Goal: Task Accomplishment & Management: Manage account settings

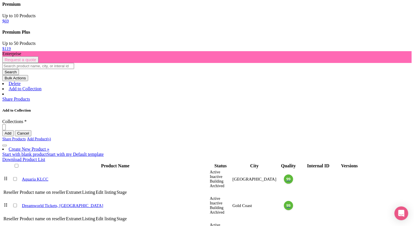
scroll to position [180, 0]
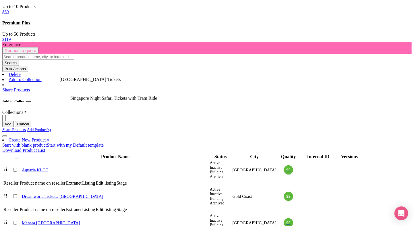
scroll to position [189, 0]
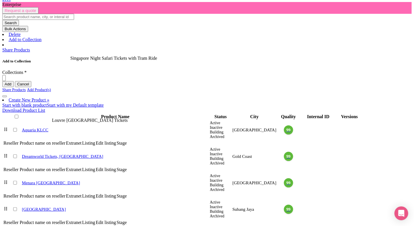
scroll to position [228, 0]
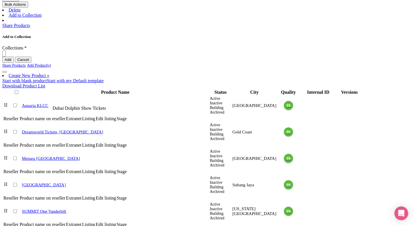
scroll to position [261, 0]
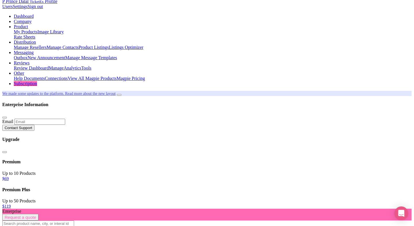
scroll to position [23, 0]
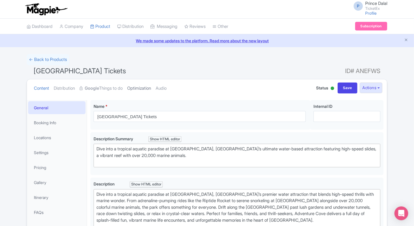
click at [144, 86] on link "Optimization" at bounding box center [139, 88] width 24 height 18
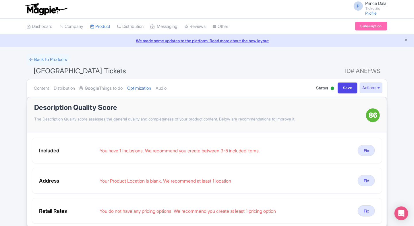
scroll to position [30, 0]
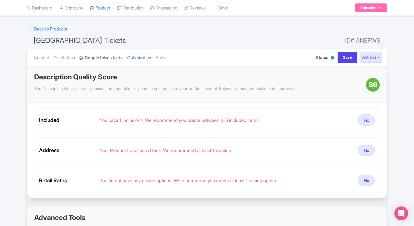
click at [88, 59] on strong "Google" at bounding box center [92, 58] width 14 height 7
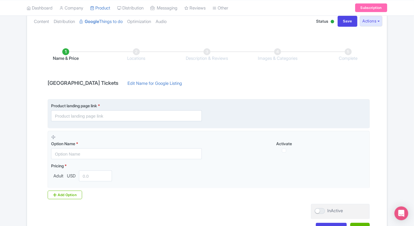
scroll to position [67, 0]
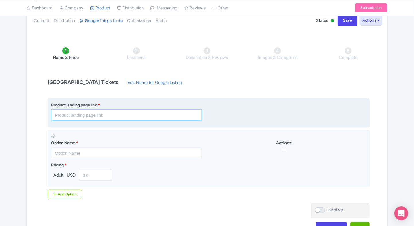
click at [108, 115] on input "text" at bounding box center [126, 114] width 151 height 11
paste input "https://www.ticketex.co/activity/434/ski-dubai-indoor-snow-park-alpine-skiing-p…"
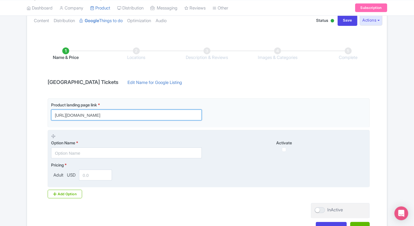
type input "https://www.ticketex.co/activity/434/ski-dubai-indoor-snow-park-alpine-skiing-p…"
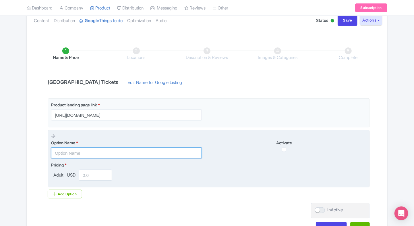
click at [103, 156] on input "text" at bounding box center [126, 152] width 151 height 11
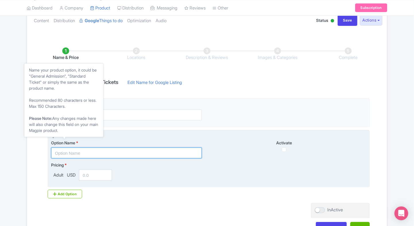
paste input "Ski Dubai - Snow Fun Admission Tickets"
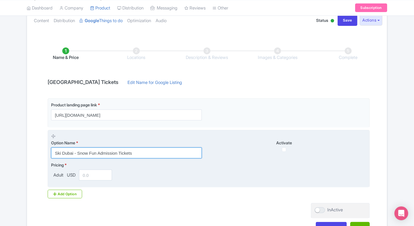
type input "Ski Dubai - Snow Fun Admission Tickets"
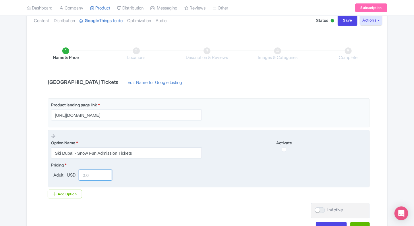
click at [85, 175] on input "number" at bounding box center [95, 174] width 33 height 11
click at [71, 174] on span "USD" at bounding box center [71, 175] width 11 height 7
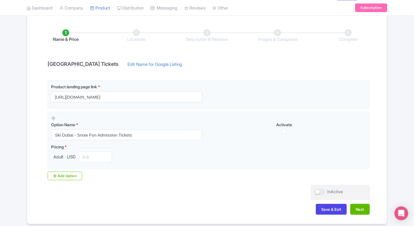
scroll to position [86, 0]
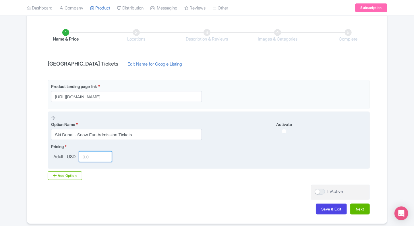
click at [96, 159] on input "number" at bounding box center [95, 156] width 33 height 11
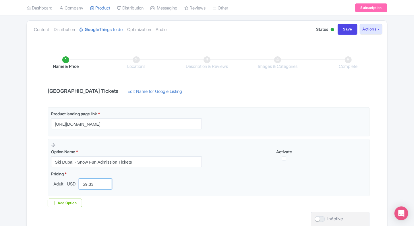
scroll to position [56, 0]
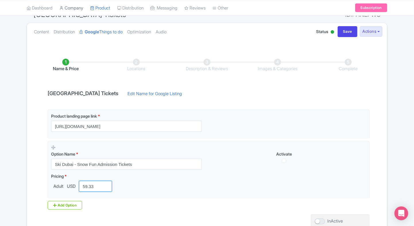
type input "59.33"
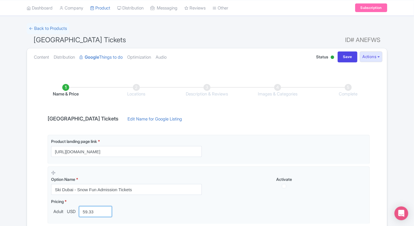
scroll to position [28, 0]
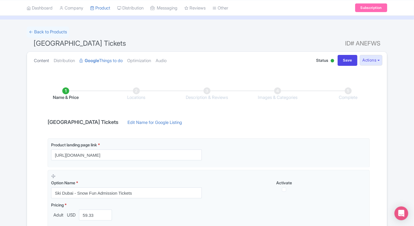
click at [40, 61] on link "Content" at bounding box center [41, 61] width 15 height 18
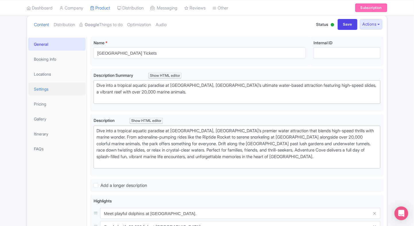
scroll to position [61, 0]
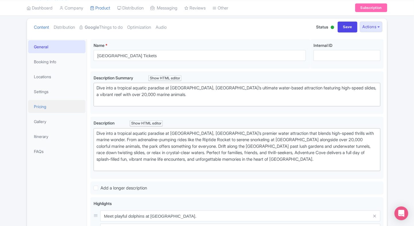
click at [45, 105] on link "Pricing" at bounding box center [56, 106] width 57 height 13
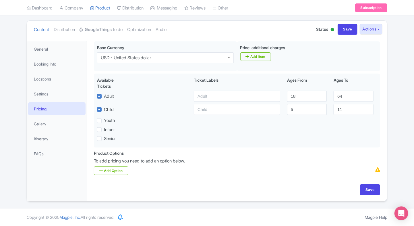
scroll to position [58, 0]
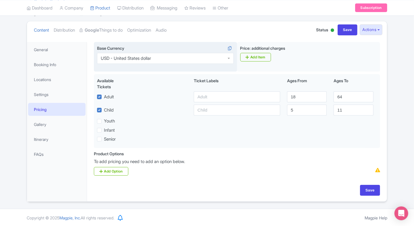
click at [186, 60] on div "USD - United States dollar" at bounding box center [165, 58] width 137 height 11
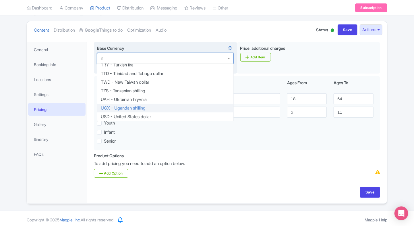
type input "inr"
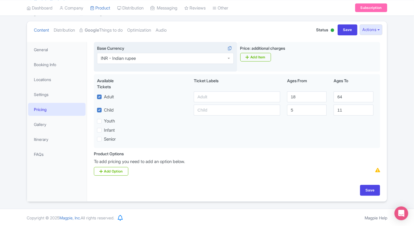
scroll to position [0, 0]
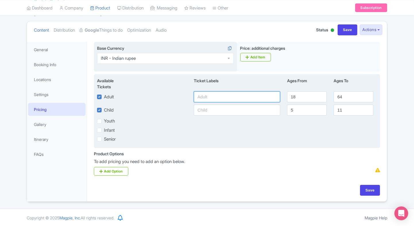
click at [209, 97] on input "text" at bounding box center [237, 96] width 86 height 11
type input "5200"
click at [241, 100] on input "5200" at bounding box center [237, 96] width 86 height 11
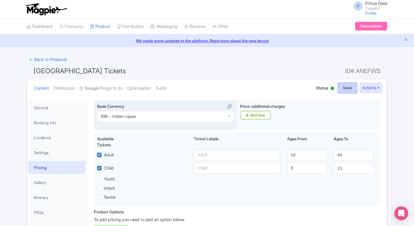
click at [350, 85] on input "Save" at bounding box center [347, 87] width 20 height 11
type input "Saving..."
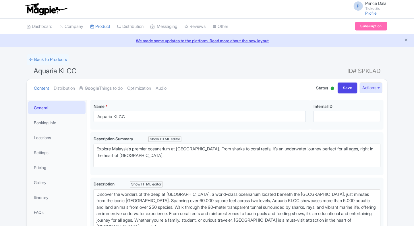
click at [105, 88] on link "Google Things to do" at bounding box center [100, 88] width 43 height 18
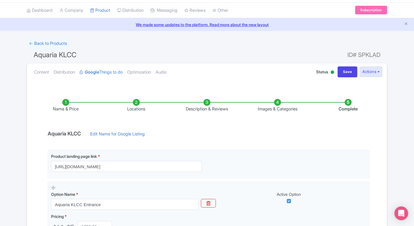
scroll to position [108, 0]
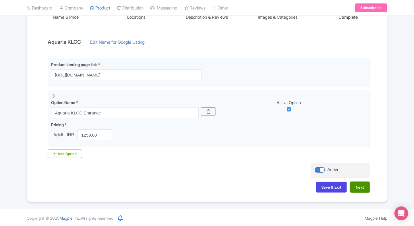
click at [364, 184] on button "Next" at bounding box center [360, 186] width 20 height 11
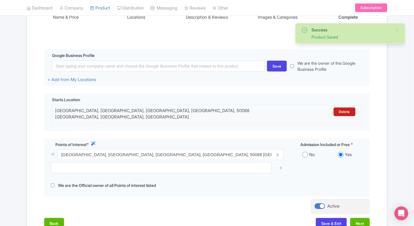
scroll to position [153, 0]
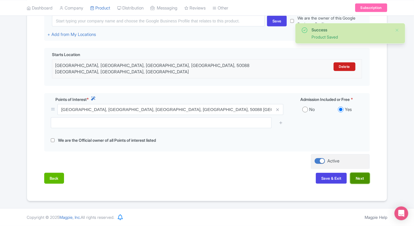
click at [363, 181] on button "Next" at bounding box center [360, 177] width 20 height 11
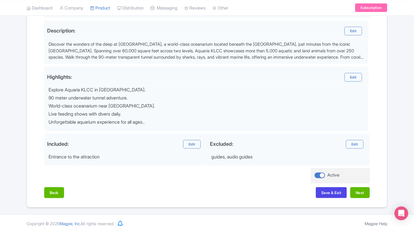
scroll to position [188, 0]
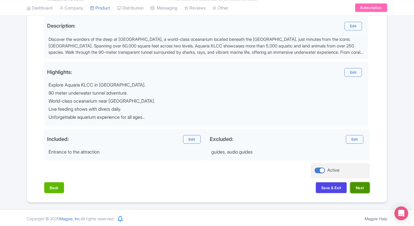
click at [363, 191] on button "Next" at bounding box center [360, 187] width 20 height 11
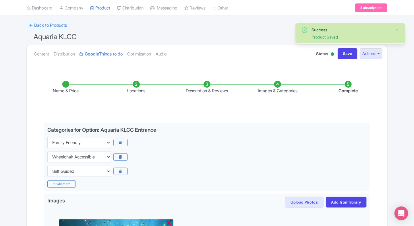
scroll to position [0, 0]
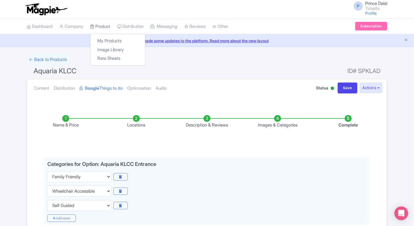
click at [102, 28] on link "Product" at bounding box center [100, 27] width 20 height 16
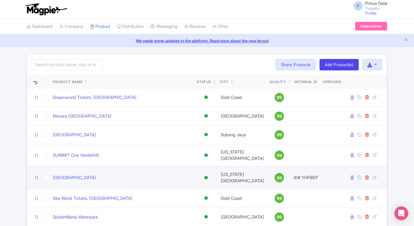
scroll to position [266, 0]
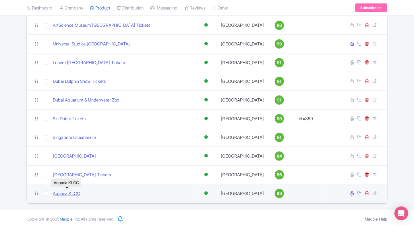
click at [63, 193] on link "Aquaria KLCC" at bounding box center [66, 193] width 27 height 7
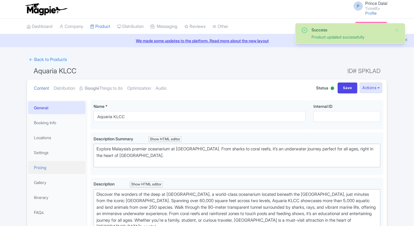
click at [37, 161] on link "Pricing" at bounding box center [56, 167] width 57 height 13
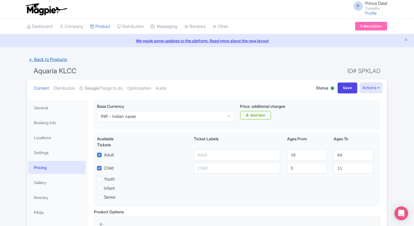
click at [40, 65] on link "← Back to Products" at bounding box center [48, 59] width 42 height 11
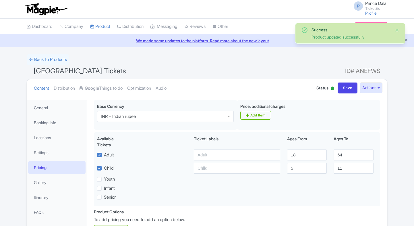
scroll to position [58, 0]
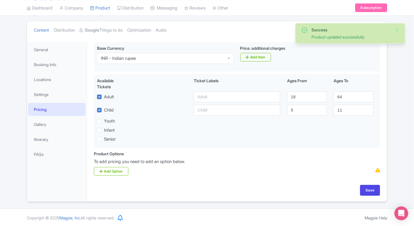
click at [99, 30] on strong "Google" at bounding box center [92, 30] width 14 height 7
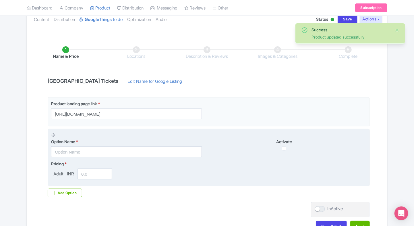
scroll to position [71, 0]
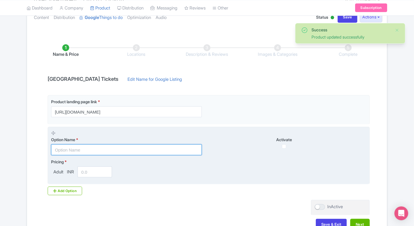
click at [77, 151] on input "text" at bounding box center [126, 149] width 151 height 11
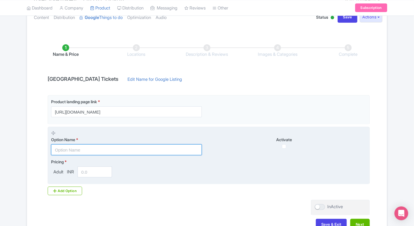
type input "Ski Dubai - Snow Fun Admission Tickets"
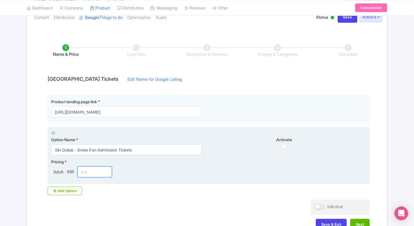
type input "59.33"
click at [86, 170] on input "59.33" at bounding box center [94, 171] width 34 height 11
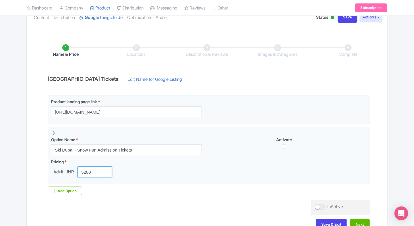
type input "5200"
click at [21, 183] on div "Success Product updated successfully ← Back to Products Adventure Cove Waterpar…" at bounding box center [207, 110] width 414 height 255
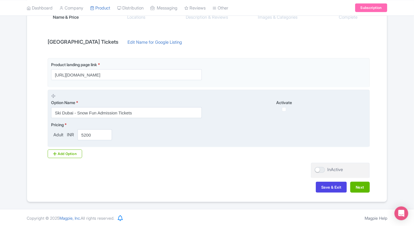
scroll to position [107, 0]
click at [285, 110] on input "checkbox" at bounding box center [284, 109] width 4 height 4
checkbox input "false"
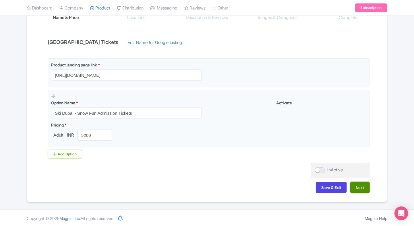
click at [357, 184] on button "Next" at bounding box center [360, 187] width 20 height 11
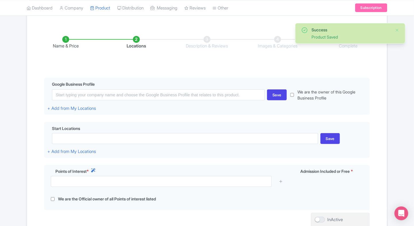
scroll to position [79, 0]
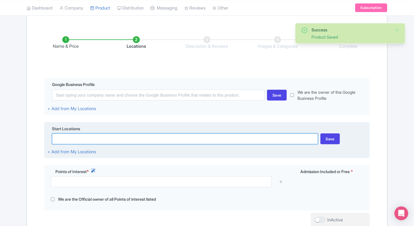
click at [75, 135] on input at bounding box center [185, 138] width 266 height 11
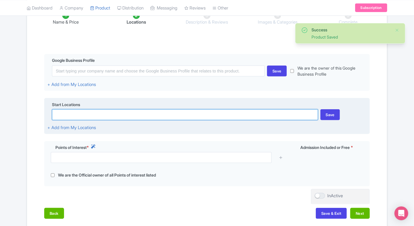
scroll to position [112, 0]
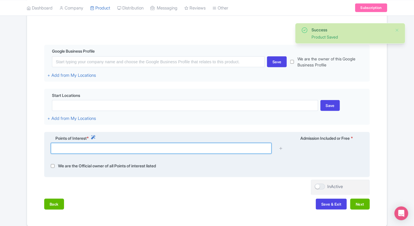
click at [59, 145] on input "text" at bounding box center [161, 148] width 221 height 11
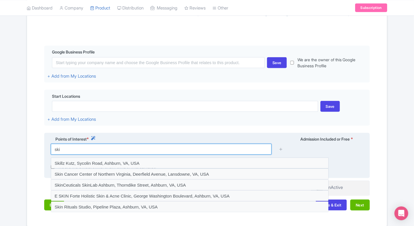
scroll to position [112, 0]
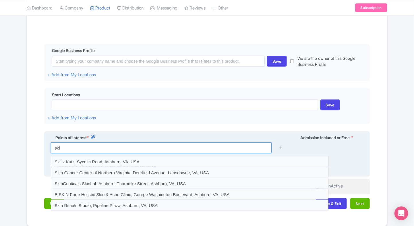
type input "ski"
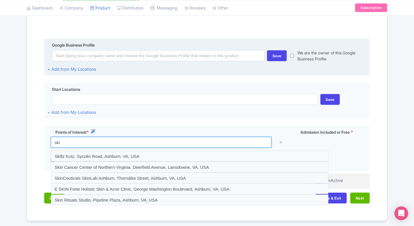
scroll to position [127, 0]
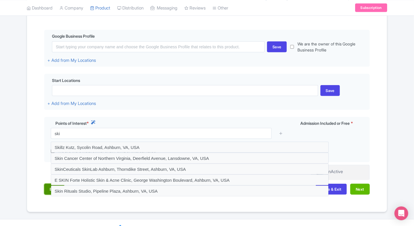
click at [45, 190] on button "Back" at bounding box center [54, 188] width 20 height 11
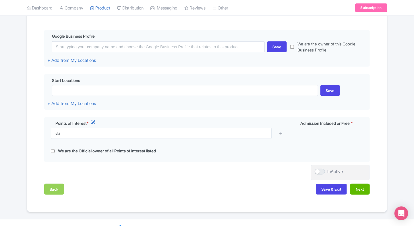
scroll to position [108, 0]
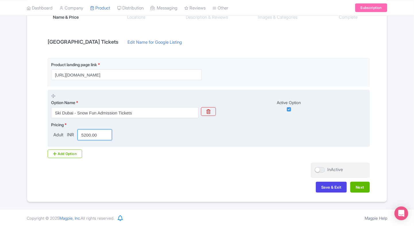
click at [96, 132] on input "5200.00" at bounding box center [94, 134] width 34 height 11
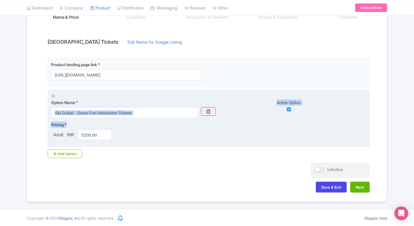
drag, startPoint x: 170, startPoint y: 118, endPoint x: 174, endPoint y: 114, distance: 6.3
click at [174, 114] on fieldset "Option Name * Ski Dubai - Snow Fun Admission Tickets Active Option Pricing * Ad…" at bounding box center [209, 119] width 322 height 58
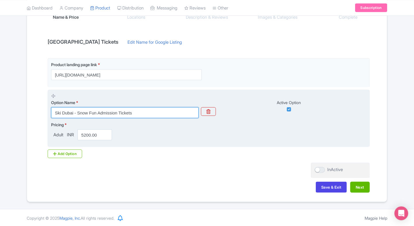
click at [174, 114] on input "Ski Dubai - Snow Fun Admission Tickets" at bounding box center [124, 112] width 147 height 11
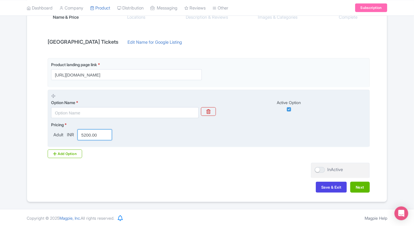
click at [95, 136] on input "5200.00" at bounding box center [94, 134] width 34 height 11
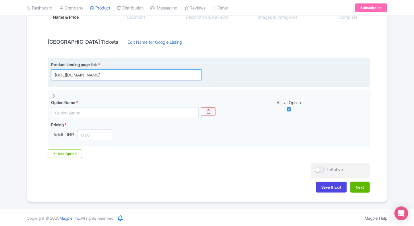
click at [163, 73] on input "https://www.ticketex.co/activity/434/ski-dubai-indoor-snow-park-alpine-skiing-p…" at bounding box center [126, 74] width 151 height 11
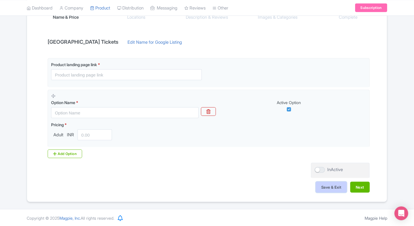
click at [316, 184] on button "Save & Exit" at bounding box center [331, 186] width 31 height 11
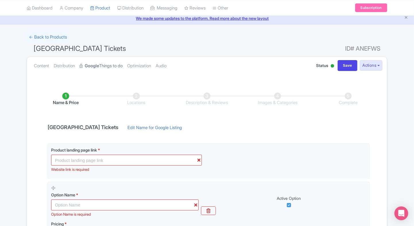
scroll to position [21, 0]
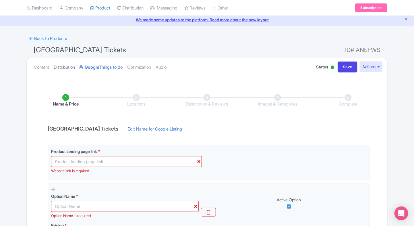
click at [60, 67] on link "Distribution" at bounding box center [64, 67] width 21 height 18
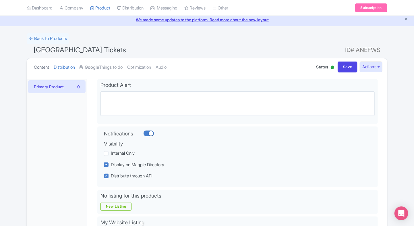
click at [34, 71] on link "Content" at bounding box center [41, 67] width 15 height 18
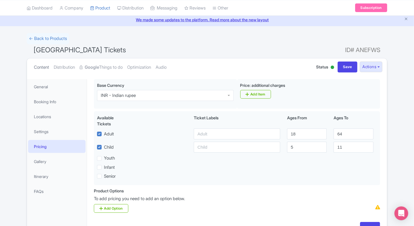
click at [34, 71] on link "Content" at bounding box center [41, 67] width 15 height 18
click at [98, 66] on strong "Google" at bounding box center [92, 67] width 14 height 7
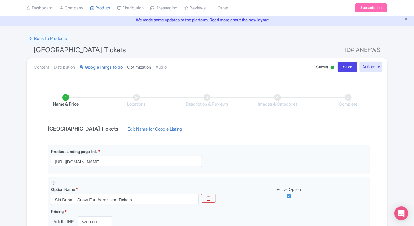
click at [133, 65] on link "Optimization" at bounding box center [139, 67] width 24 height 18
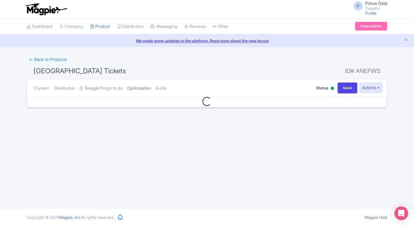
scroll to position [0, 0]
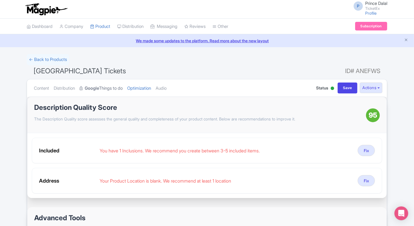
click at [111, 88] on link "Google Things to do" at bounding box center [100, 88] width 43 height 18
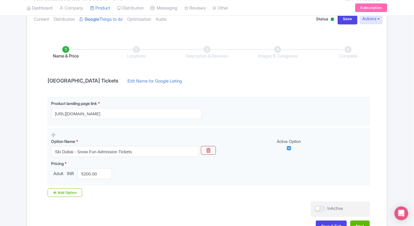
scroll to position [70, 0]
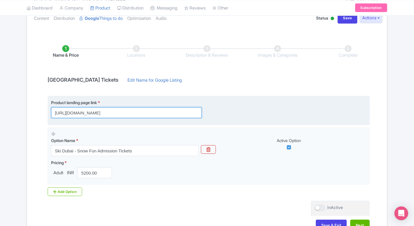
click at [83, 107] on input "https://www.ticketex.co/activity/434/ski-dubai-indoor-snow-park-alpine-skiing-p…" at bounding box center [126, 112] width 151 height 11
paste input "153/adventure-cove-waterpark-ticket"
type input "https://www.ticketex.co/activity/153/adventure-cove-waterpark-tickets"
click at [147, 111] on input "https://www.ticketex.co/activity/153/adventure-cove-waterpark-tickets" at bounding box center [126, 112] width 151 height 11
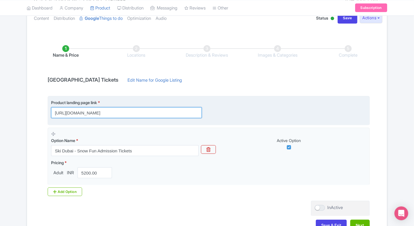
click at [147, 111] on input "https://www.ticketex.co/activity/153/adventure-cove-waterpark-tickets" at bounding box center [126, 112] width 151 height 11
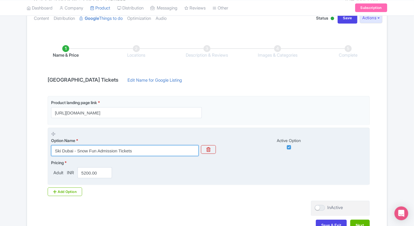
click at [141, 149] on input "Ski Dubai - Snow Fun Admission Tickets" at bounding box center [124, 150] width 147 height 11
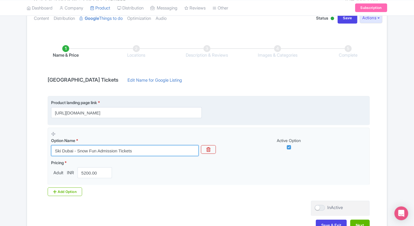
paste input "Adventure Cove Waterpark"
type input "Adventure Cove Waterpark Admission Tickets"
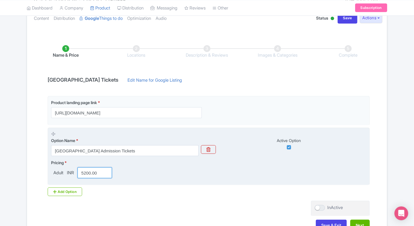
click at [88, 174] on input "5200.00" at bounding box center [94, 172] width 34 height 11
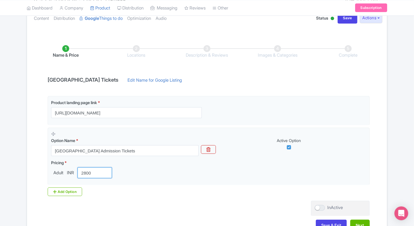
type input "2800"
click at [13, 150] on div "Success Product Saved ← Back to Products Adventure Cove Waterpark Tickets ID# A…" at bounding box center [207, 111] width 414 height 255
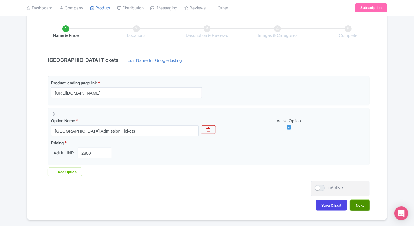
click at [358, 203] on button "Next" at bounding box center [360, 204] width 20 height 11
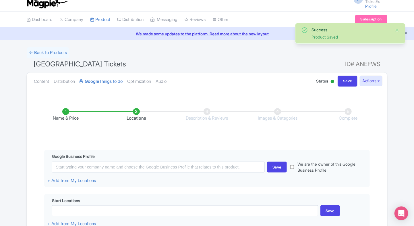
scroll to position [7, 0]
click at [110, 81] on link "Google Things to do" at bounding box center [100, 82] width 43 height 18
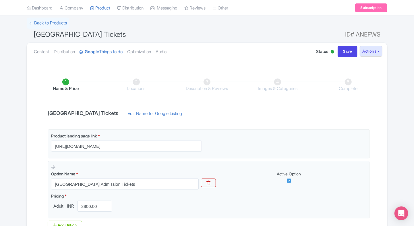
scroll to position [34, 0]
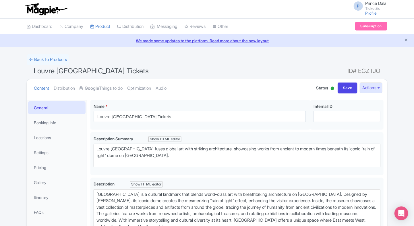
type trix-editor "<div>Louvre Abu Dhabi is a cultural landmark that blends world-class art with b…"
click at [52, 159] on li "Settings" at bounding box center [57, 152] width 60 height 15
click at [49, 163] on link "Pricing" at bounding box center [56, 167] width 57 height 13
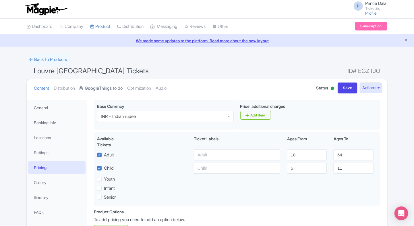
click at [100, 83] on link "Google Things to do" at bounding box center [100, 88] width 43 height 18
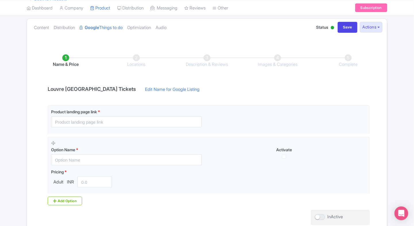
scroll to position [61, 0]
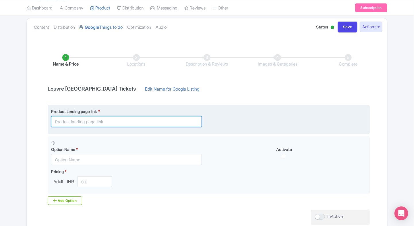
click at [72, 120] on input "text" at bounding box center [126, 121] width 151 height 11
paste input "https://www.ticketex.co/activity/435/louvre-abu-dhabi-tickets-world-class-art-c…"
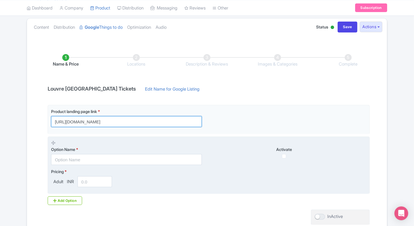
type input "https://www.ticketex.co/activity/435/louvre-abu-dhabi-tickets-world-class-art-c…"
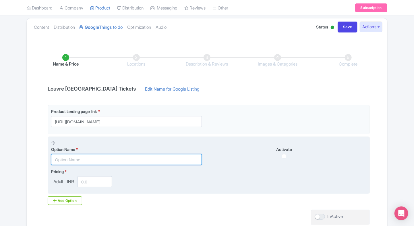
scroll to position [0, 0]
click at [68, 162] on input "text" at bounding box center [126, 159] width 151 height 11
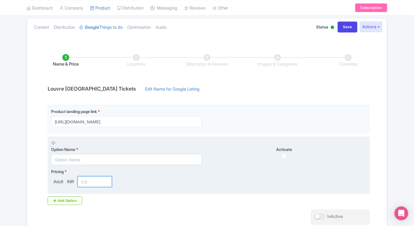
click at [94, 184] on input "number" at bounding box center [94, 181] width 34 height 11
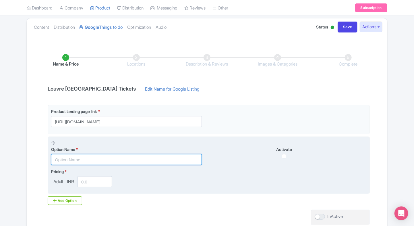
click at [61, 160] on input "text" at bounding box center [126, 159] width 151 height 11
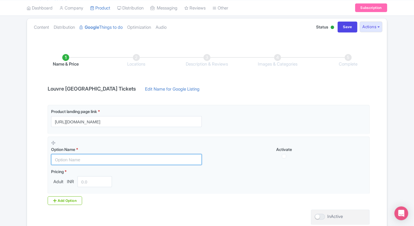
paste input "Louvre Abu Dhabi General Admission Tickets"
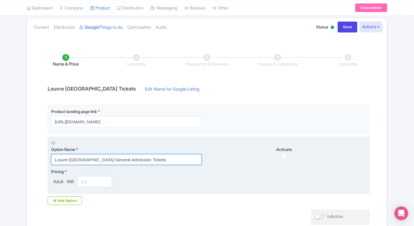
type input "Louvre Abu Dhabi General Admission Tickets"
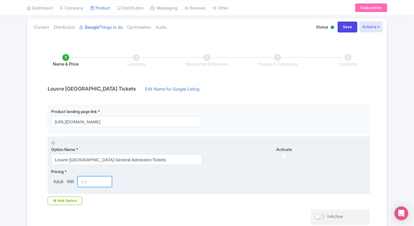
click at [83, 179] on input "number" at bounding box center [94, 181] width 34 height 11
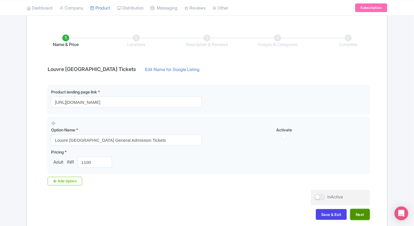
click at [355, 209] on button "Next" at bounding box center [360, 214] width 20 height 11
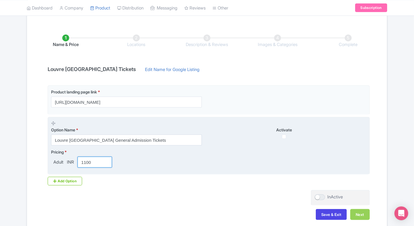
click at [97, 162] on input "1100" at bounding box center [94, 161] width 34 height 11
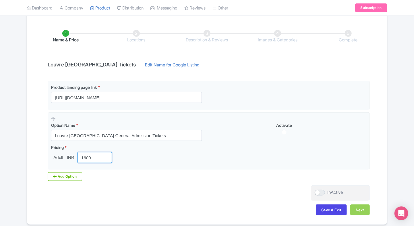
scroll to position [108, 0]
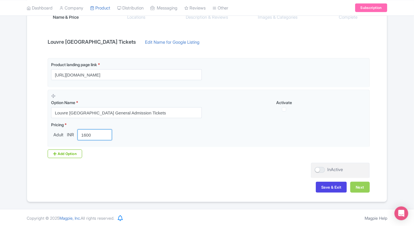
type input "1600"
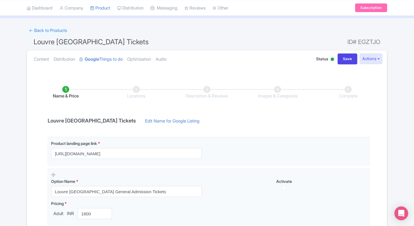
scroll to position [0, 0]
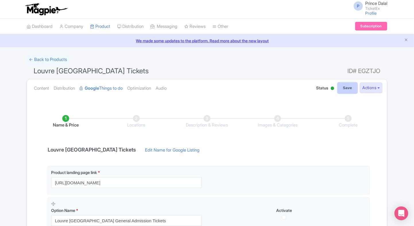
click at [340, 90] on input "Save" at bounding box center [347, 87] width 20 height 11
type input "Saving..."
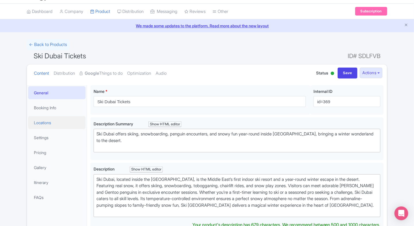
scroll to position [16, 0]
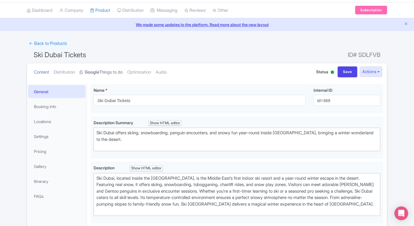
click at [96, 75] on link "Google Things to do" at bounding box center [100, 72] width 43 height 18
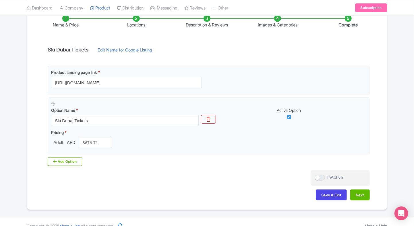
scroll to position [79, 0]
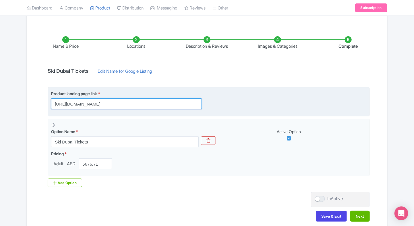
drag, startPoint x: 157, startPoint y: 104, endPoint x: 51, endPoint y: 107, distance: 106.5
click at [51, 107] on input "https://www.ticketex.co/activity/369/ski-dubai-tickets" at bounding box center [126, 103] width 151 height 11
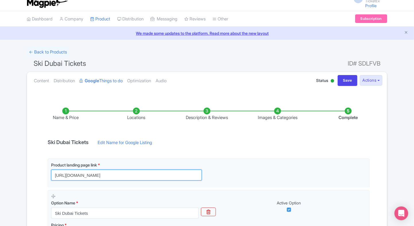
scroll to position [0, 0]
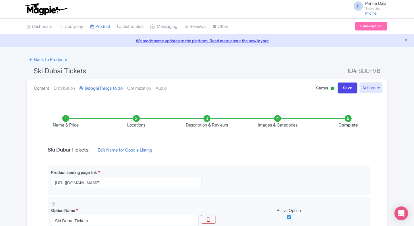
click at [45, 85] on link "Content" at bounding box center [41, 88] width 15 height 18
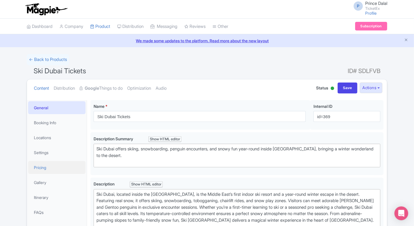
click at [46, 166] on link "Pricing" at bounding box center [56, 167] width 57 height 13
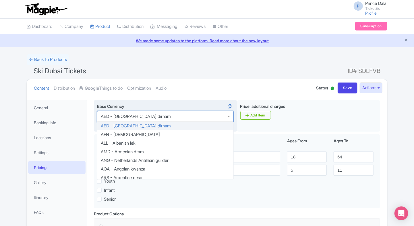
click at [207, 113] on div "AED - United Arab Emirates dirham" at bounding box center [165, 116] width 137 height 11
type input "inr"
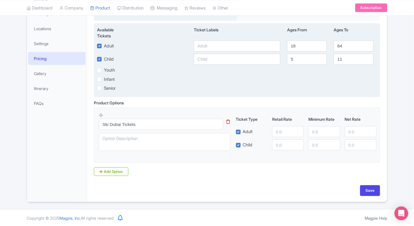
scroll to position [109, 0]
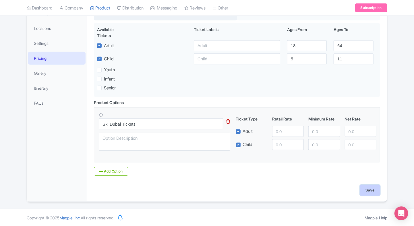
click at [374, 190] on input "Save" at bounding box center [370, 189] width 20 height 11
type input "Saving..."
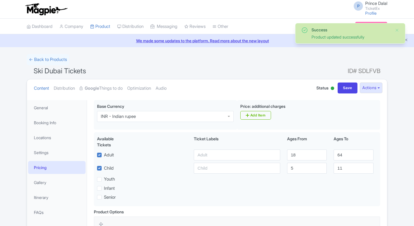
click at [99, 87] on strong "Google" at bounding box center [92, 88] width 14 height 7
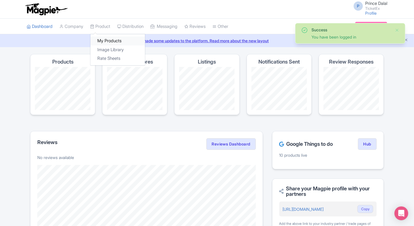
click at [108, 41] on link "My Products" at bounding box center [117, 40] width 55 height 9
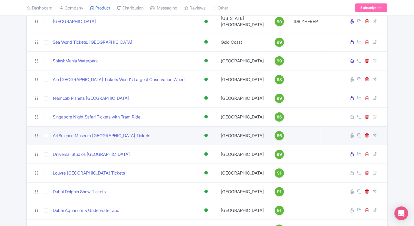
scroll to position [156, 0]
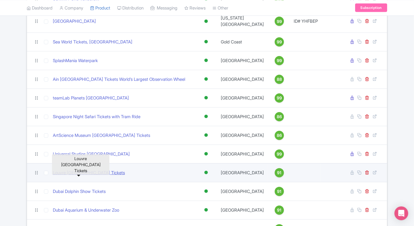
click at [64, 169] on link "Louvre [GEOGRAPHIC_DATA] Tickets" at bounding box center [89, 172] width 72 height 7
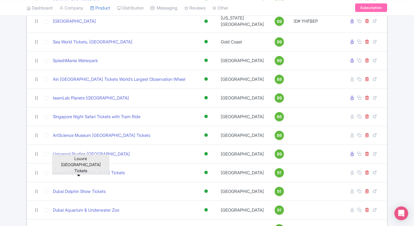
scroll to position [198, 0]
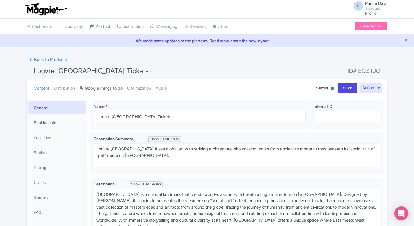
click at [93, 87] on strong "Google" at bounding box center [92, 88] width 14 height 7
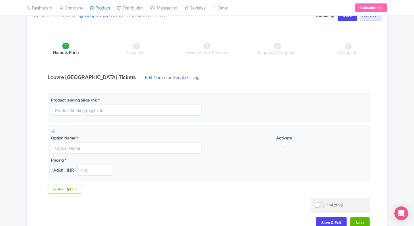
scroll to position [75, 0]
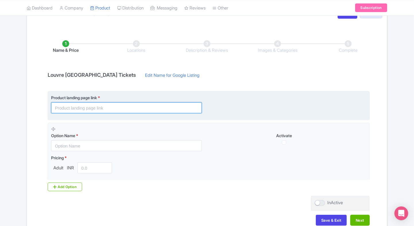
click at [108, 108] on input "text" at bounding box center [126, 107] width 151 height 11
type input "https://www.ticketex.co/activity/435/louvre-abu-dhabi-tickets-world-class-art-c…"
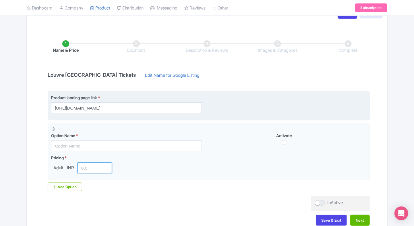
type input "1600"
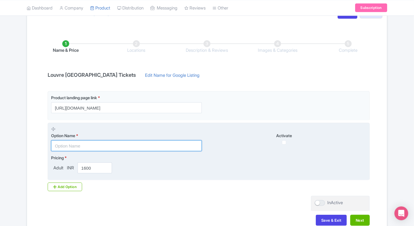
click at [115, 142] on input "text" at bounding box center [126, 145] width 151 height 11
click at [95, 143] on input "text" at bounding box center [126, 145] width 151 height 11
paste input "Louvre Abu Dhabi General Admission Tickets"
type input "Louvre Abu Dhabi General Admission Tickets"
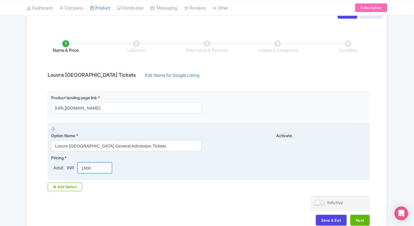
click at [91, 166] on input "1600" at bounding box center [94, 167] width 34 height 11
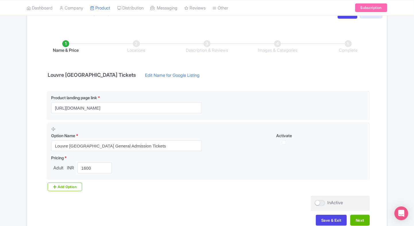
click at [208, 208] on div "Name & Price Locations Description & Reviews Images & Categories Complete Louvr…" at bounding box center [206, 130] width 353 height 202
click at [357, 219] on button "Next" at bounding box center [360, 219] width 20 height 11
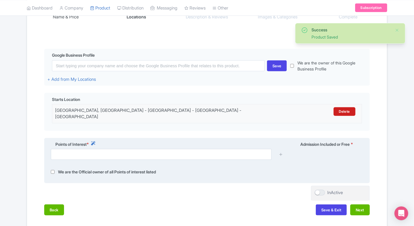
scroll to position [109, 0]
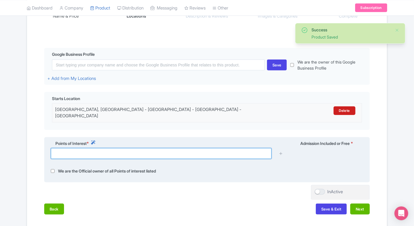
click at [93, 152] on input "text" at bounding box center [161, 153] width 221 height 11
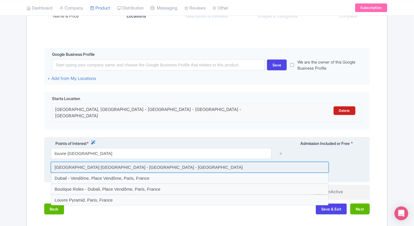
click at [149, 162] on input at bounding box center [190, 167] width 278 height 11
type input "Louvre Abu Dhabi - Abu Dhabi - United Arab Emirates"
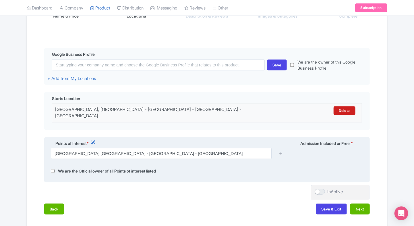
click at [282, 152] on link at bounding box center [281, 153] width 4 height 7
click at [282, 151] on icon at bounding box center [281, 153] width 4 height 4
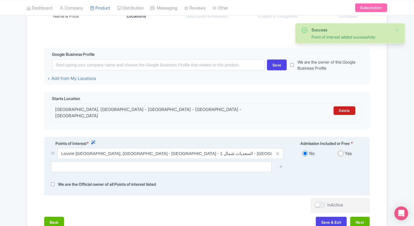
click at [343, 151] on input "radio" at bounding box center [341, 153] width 6 height 6
radio input "true"
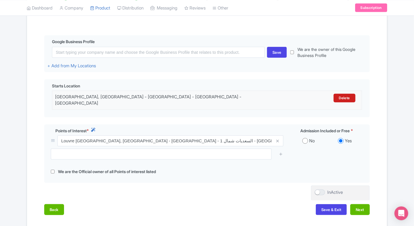
scroll to position [123, 0]
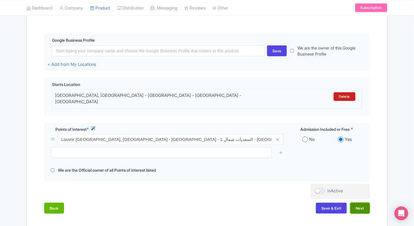
click at [363, 202] on button "Next" at bounding box center [360, 207] width 20 height 11
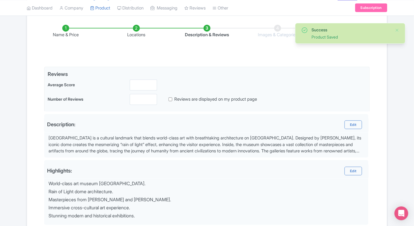
scroll to position [89, 0]
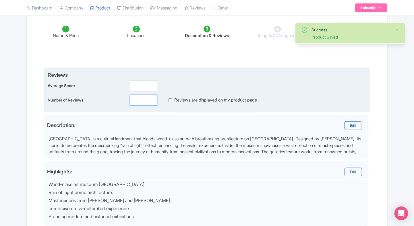
click at [140, 101] on input "number" at bounding box center [143, 100] width 27 height 11
type input "0"
click at [138, 85] on input "number" at bounding box center [143, 85] width 27 height 11
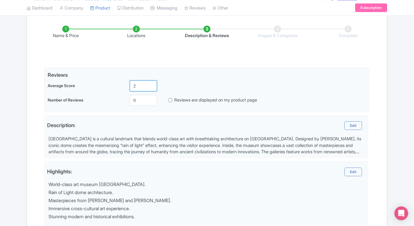
type input "2"
click at [12, 136] on div "Success Product Saved ← Back to Products Louvre Abu Dhabi Tickets ID# EGZTJO Co…" at bounding box center [207, 133] width 414 height 337
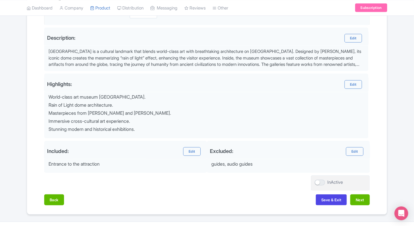
scroll to position [177, 0]
click at [356, 196] on button "Next" at bounding box center [360, 199] width 20 height 11
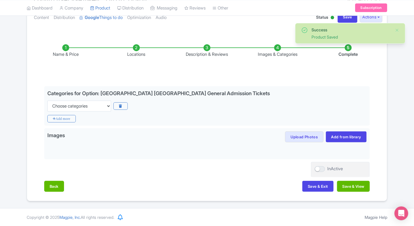
scroll to position [69, 0]
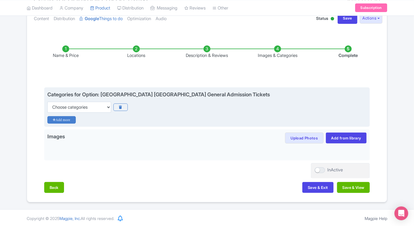
click at [68, 120] on icon "Add more" at bounding box center [61, 119] width 28 height 7
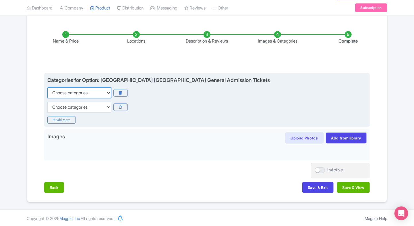
click at [100, 94] on select "Choose categories Adults Only Animals Audio Guide Beaches Bike Tours Boat Tours…" at bounding box center [79, 92] width 64 height 11
select select "museums"
click at [47, 87] on select "Choose categories Adults Only Animals Audio Guide Beaches Bike Tours Boat Tours…" at bounding box center [79, 92] width 64 height 11
click at [64, 110] on select "Choose categories Adults Only Animals Audio Guide Beaches Bike Tours Boat Tours…" at bounding box center [79, 107] width 64 height 11
select select "family-friendly"
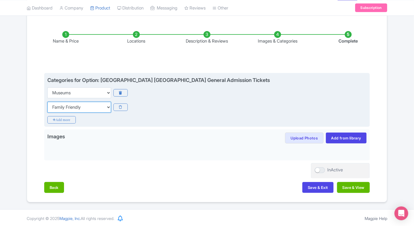
click at [47, 102] on select "Choose categories Adults Only Animals Audio Guide Beaches Bike Tours Boat Tours…" at bounding box center [79, 107] width 64 height 11
click at [59, 118] on icon "Add more" at bounding box center [61, 119] width 28 height 7
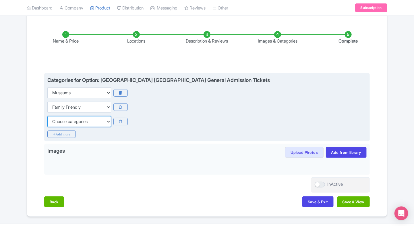
click at [59, 118] on select "Choose categories Adults Only Animals Audio Guide Beaches Bike Tours Boat Tours…" at bounding box center [79, 121] width 64 height 11
select select "self-guided"
click at [47, 116] on select "Choose categories Adults Only Animals Audio Guide Beaches Bike Tours Boat Tours…" at bounding box center [79, 121] width 64 height 11
click at [55, 131] on icon "Add more" at bounding box center [61, 133] width 28 height 7
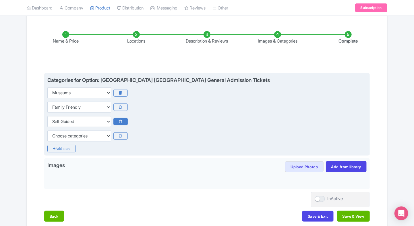
click at [121, 123] on icon at bounding box center [120, 121] width 14 height 7
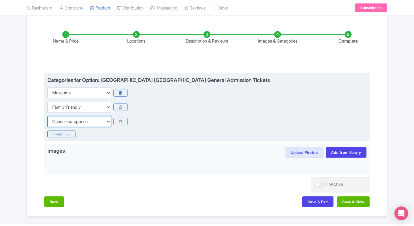
click select "Choose categories Adults Only Animals Audio Guide Beaches Bike Tours Boat Tours…"
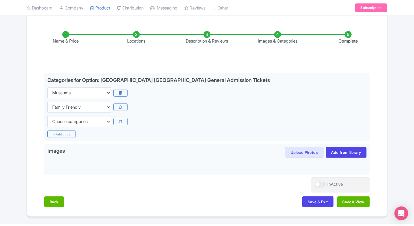
click div "Success Product Saved ← Back to Products Louvre Abu Dhabi Tickets ID# EGZTJO Co…"
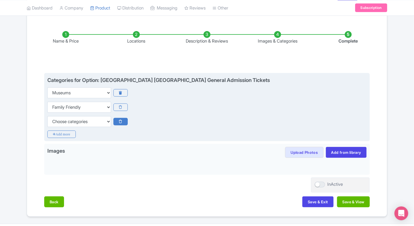
click icon
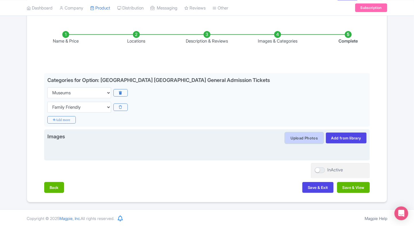
click button "Upload Photos"
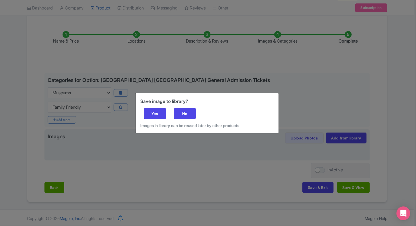
click div "Save image to library? Yes No Images in library can be reused later by other pr…"
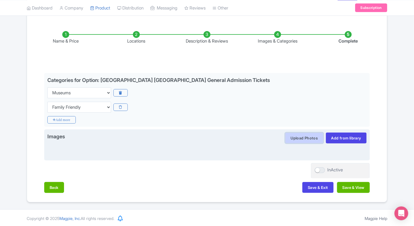
click button "Upload Photos"
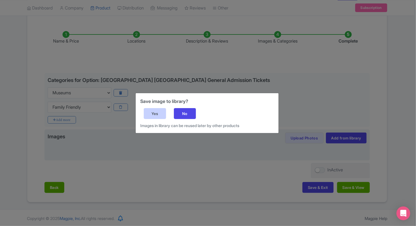
click div "Yes"
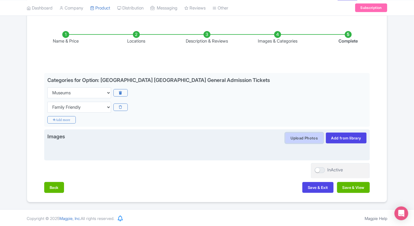
click button "Upload Photos"
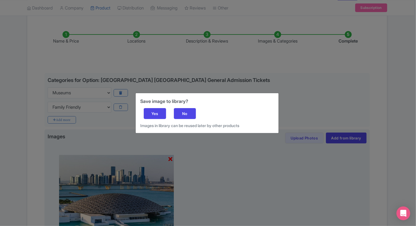
click div "Save image to library? Yes No Images in library can be reused later by other pr…"
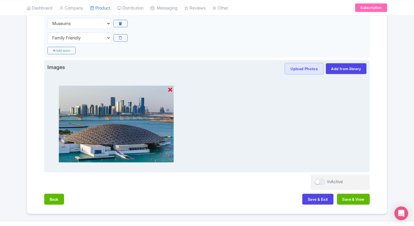
scroll to position [154, 0]
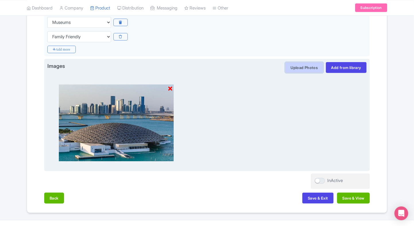
click button "Upload Photos"
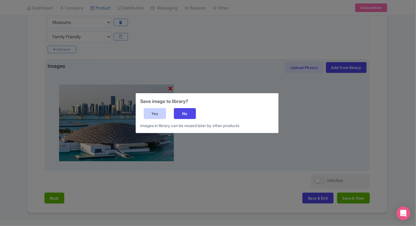
click div "Yes"
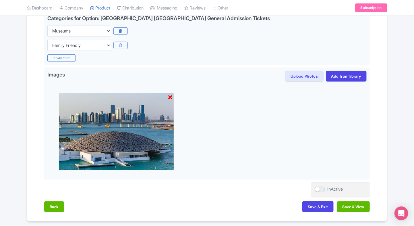
scroll to position [152, 0]
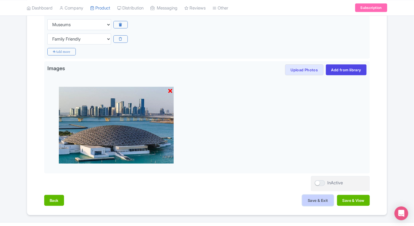
click button "Save & Exit"
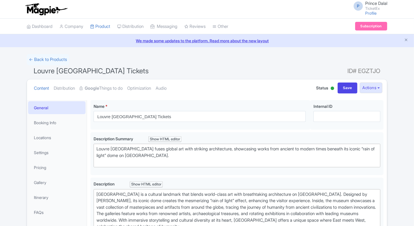
click at [98, 89] on strong "Google" at bounding box center [92, 88] width 14 height 7
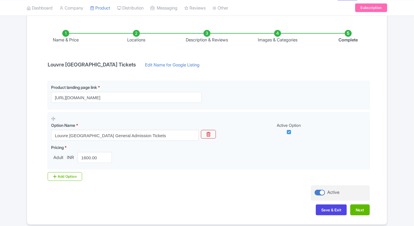
scroll to position [85, 0]
click at [359, 211] on button "Next" at bounding box center [360, 208] width 20 height 11
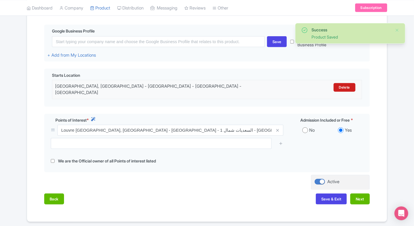
scroll to position [140, 0]
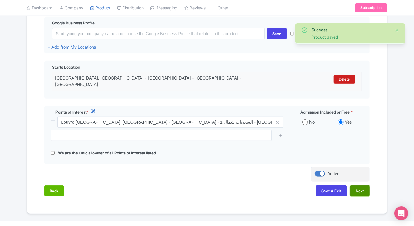
click at [358, 185] on button "Next" at bounding box center [360, 190] width 20 height 11
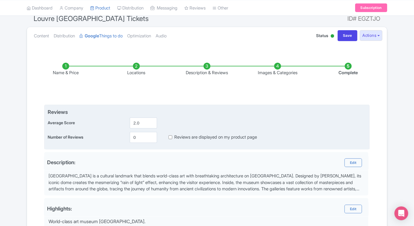
scroll to position [53, 0]
click at [146, 125] on input "2.0" at bounding box center [143, 122] width 27 height 11
type input "2"
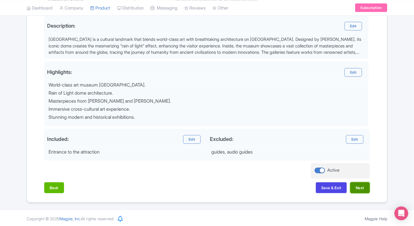
click at [364, 182] on button "Next" at bounding box center [360, 187] width 20 height 11
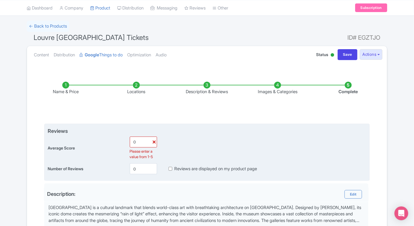
scroll to position [29, 0]
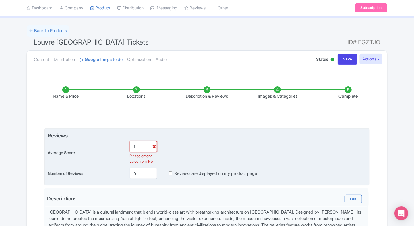
click at [143, 144] on input "1" at bounding box center [143, 146] width 27 height 11
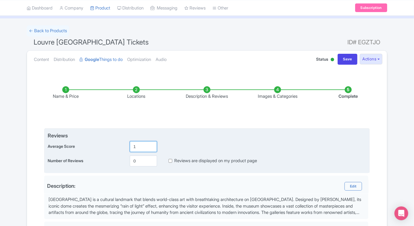
click at [143, 144] on input "1" at bounding box center [143, 146] width 27 height 11
click at [151, 145] on input "1.1" at bounding box center [143, 146] width 27 height 11
click at [137, 145] on input "1.1" at bounding box center [143, 146] width 27 height 11
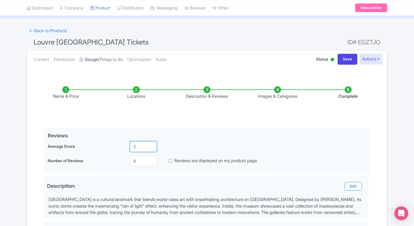
type input "2"
click at [91, 59] on strong "Google" at bounding box center [92, 59] width 14 height 7
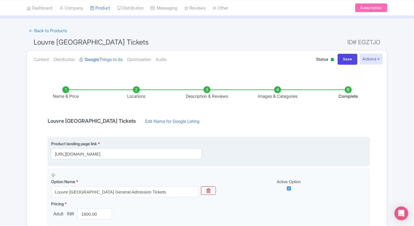
scroll to position [108, 0]
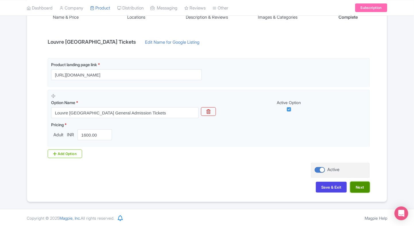
click at [365, 189] on button "Next" at bounding box center [360, 186] width 20 height 11
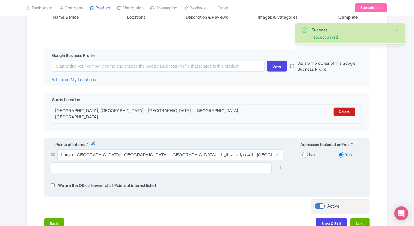
scroll to position [148, 0]
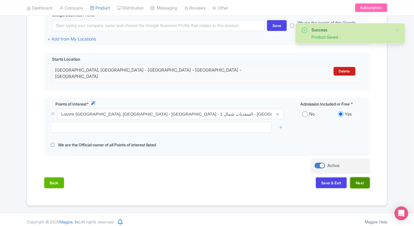
click at [363, 180] on button "Next" at bounding box center [360, 182] width 20 height 11
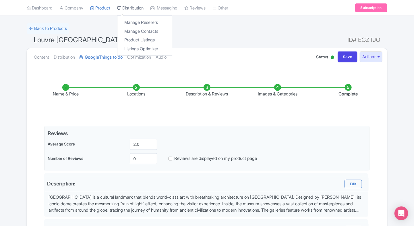
scroll to position [21, 0]
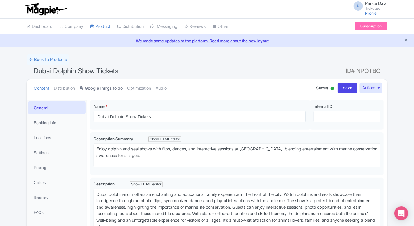
click at [103, 86] on link "Google Things to do" at bounding box center [100, 88] width 43 height 18
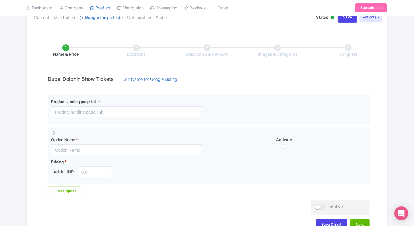
scroll to position [108, 0]
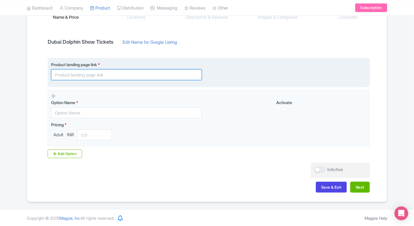
click at [108, 71] on input "text" at bounding box center [126, 74] width 151 height 11
paste input "https://www.ticketex.co/activity/431/dubai-dolphin-show-experience-live-dolphin…"
click at [151, 77] on input "https://www.ticketex.co/activity/431/dubai-dolphin-show-experience-live-dolphin…" at bounding box center [126, 74] width 151 height 11
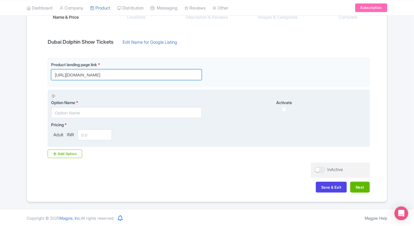
type input "https://www.ticketex.co/activity/431/dubai-dolphin-show-experience-live-dolphin…"
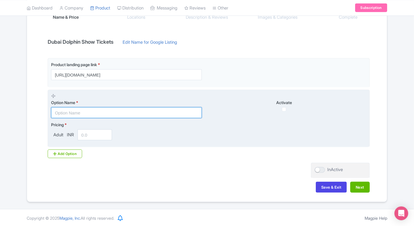
scroll to position [0, 0]
click at [101, 113] on input "text" at bounding box center [126, 112] width 151 height 11
paste input "Dubai Dolphin Show Tickets"
type input "Dubai Dolphin Show Tickets"
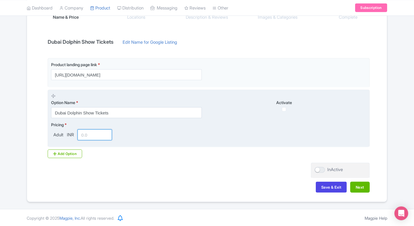
click at [93, 134] on input "number" at bounding box center [94, 134] width 34 height 11
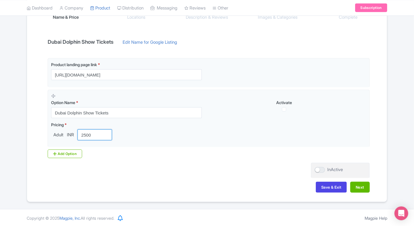
type input "2500"
click at [28, 122] on div "Name & Price Locations Description & Reviews Images & Categories Complete Dubai…" at bounding box center [207, 97] width 360 height 202
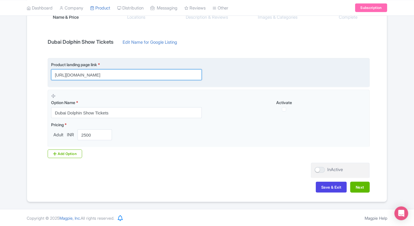
click at [87, 76] on input "https://www.ticketex.co/activity/431/dubai-dolphin-show-experience-live-dolphin…" at bounding box center [126, 74] width 151 height 11
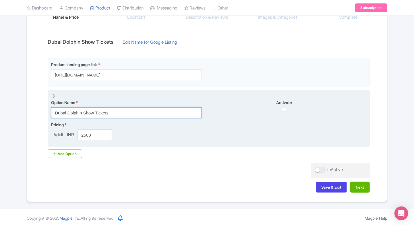
click at [99, 111] on input "Dubai Dolphin Show Tickets" at bounding box center [126, 112] width 151 height 11
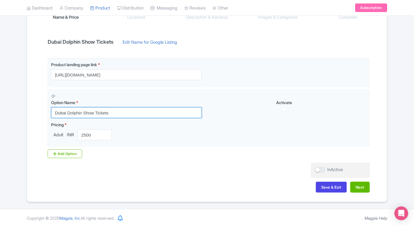
drag, startPoint x: 115, startPoint y: 115, endPoint x: 45, endPoint y: 116, distance: 70.0
click at [45, 116] on div "Product landing page link * https://www.ticketex.co/activity/431/dubai-dolphin-…" at bounding box center [206, 108] width 325 height 100
paste input "Dubai Dolphin and Seal Show Admission"
type input "Dubai Dolphin and Seal Show Admission Tickets"
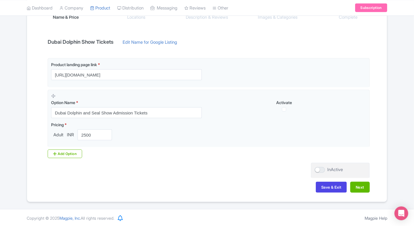
click at [143, 157] on div "Product landing page link * https://www.ticketex.co/activity/431/dubai-dolphin-…" at bounding box center [206, 108] width 325 height 100
click at [360, 190] on button "Next" at bounding box center [360, 186] width 20 height 11
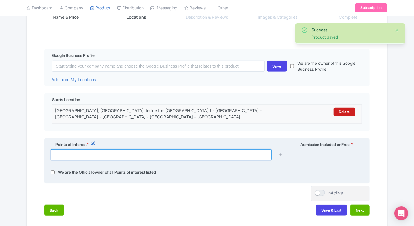
click at [179, 157] on input "text" at bounding box center [161, 154] width 221 height 11
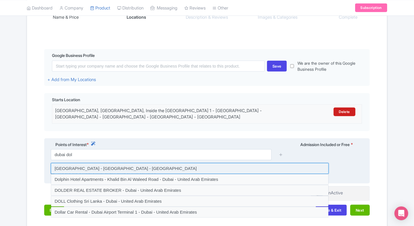
click at [149, 164] on input at bounding box center [190, 168] width 278 height 11
type input "Dubai Dolphinarium - Street - Dubai - United Arab Emirates"
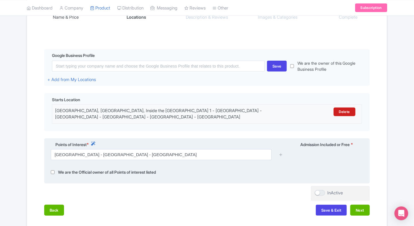
scroll to position [132, 0]
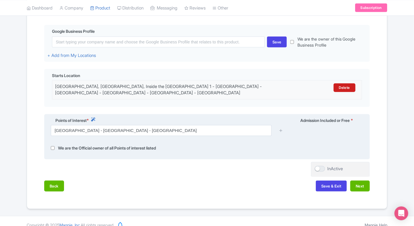
click at [284, 130] on div at bounding box center [280, 130] width 11 height 11
click at [280, 131] on icon at bounding box center [281, 130] width 4 height 4
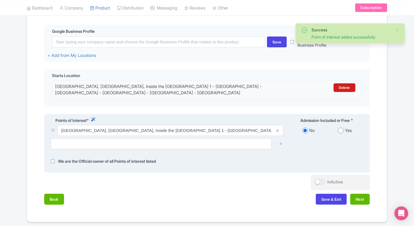
click at [341, 131] on input "radio" at bounding box center [341, 130] width 6 height 6
radio input "true"
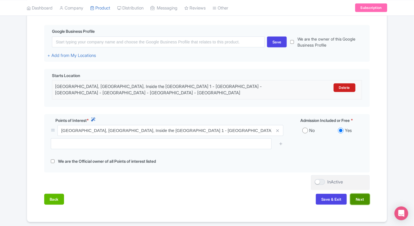
click at [353, 197] on button "Next" at bounding box center [360, 198] width 20 height 11
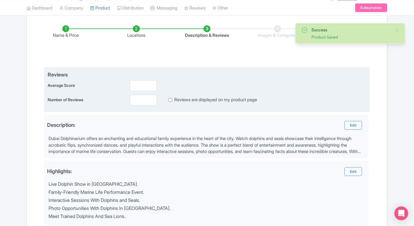
scroll to position [88, 0]
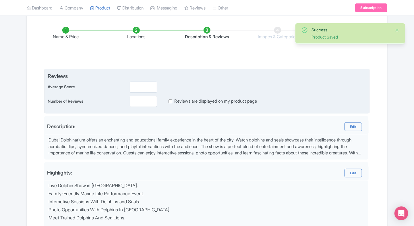
click at [135, 93] on div "Reviews Average Score Number of Reviews Reviews are displayed on my product page" at bounding box center [207, 89] width 318 height 35
click at [138, 89] on input "number" at bounding box center [143, 86] width 27 height 11
type input "2"
click at [135, 107] on div "Reviews Average Score 2 Number of Reviews Reviews are displayed on my product p…" at bounding box center [206, 91] width 325 height 45
click at [141, 102] on input "number" at bounding box center [143, 101] width 27 height 11
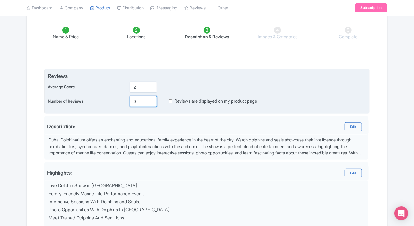
scroll to position [188, 0]
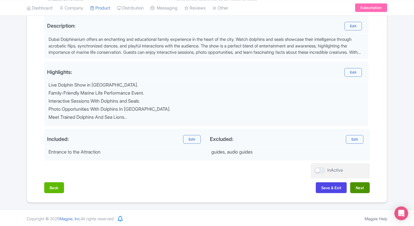
type input "0"
click at [365, 191] on button "Next" at bounding box center [360, 187] width 20 height 11
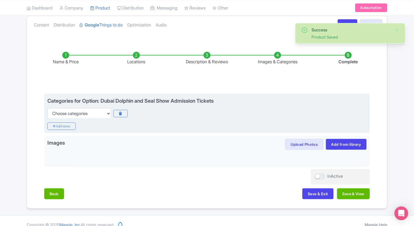
scroll to position [63, 0]
click at [90, 108] on select "Choose categories Adults Only Animals Audio Guide Beaches Bike Tours Boat Tours…" at bounding box center [79, 113] width 64 height 11
select select "family-friendly"
click at [47, 108] on select "Choose categories Adults Only Animals Audio Guide Beaches Bike Tours Boat Tours…" at bounding box center [79, 113] width 64 height 11
click at [72, 123] on icon "Add more" at bounding box center [61, 125] width 28 height 7
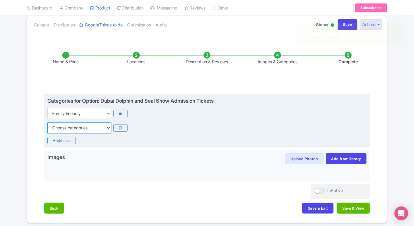
click at [66, 132] on select "Choose categories Adults Only Animals Audio Guide Beaches Bike Tours Boat Tours…" at bounding box center [79, 127] width 64 height 11
select select "animals"
click at [47, 122] on select "Choose categories Adults Only Animals Audio Guide Beaches Bike Tours Boat Tours…" at bounding box center [79, 127] width 64 height 11
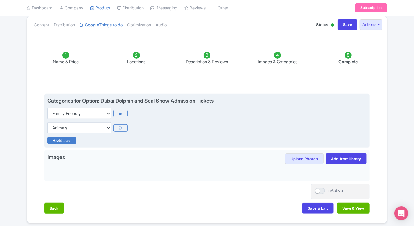
click at [67, 138] on icon "Add more" at bounding box center [61, 140] width 28 height 7
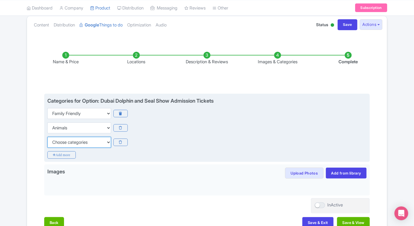
click at [67, 138] on select "Choose categories Adults Only Animals Audio Guide Beaches Bike Tours Boat Tours…" at bounding box center [79, 142] width 64 height 11
select select "self-guided"
click at [47, 137] on select "Choose categories Adults Only Animals Audio Guide Beaches Bike Tours Boat Tours…" at bounding box center [79, 142] width 64 height 11
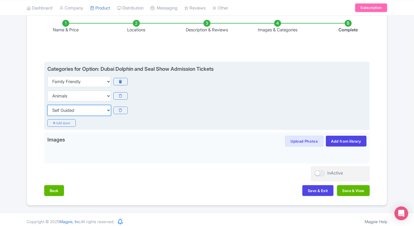
scroll to position [96, 0]
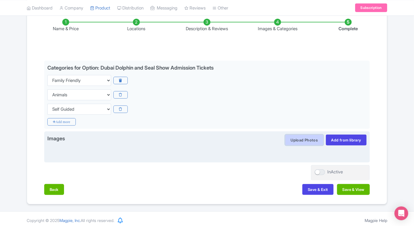
click at [287, 141] on button "Upload Photos" at bounding box center [304, 139] width 38 height 11
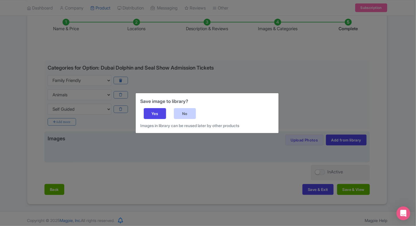
click at [189, 111] on div "No" at bounding box center [185, 113] width 22 height 11
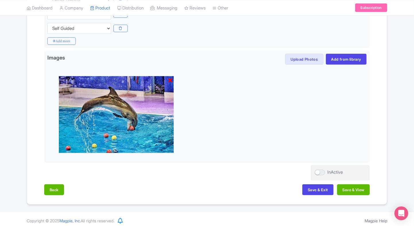
scroll to position [179, 0]
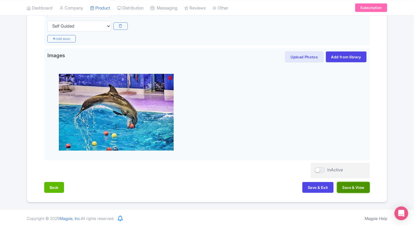
click at [349, 184] on button "Save & View" at bounding box center [353, 187] width 33 height 11
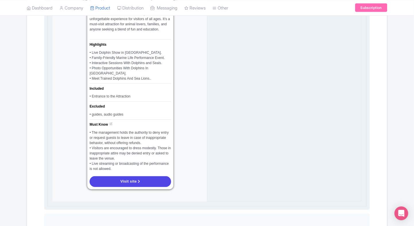
scroll to position [434, 0]
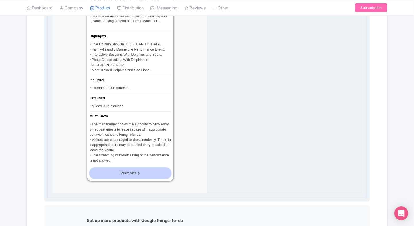
click at [113, 169] on link "Visit site" at bounding box center [130, 173] width 81 height 11
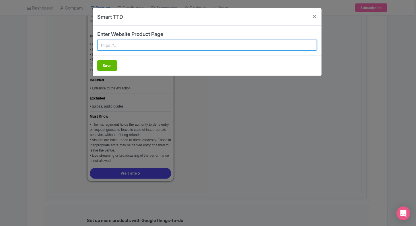
click at [133, 46] on input "text" at bounding box center [207, 45] width 220 height 11
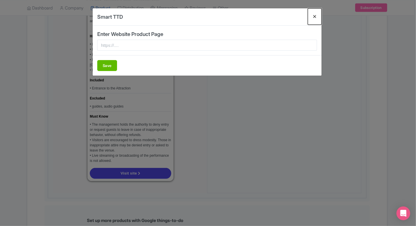
click at [316, 15] on button "Close" at bounding box center [315, 16] width 14 height 16
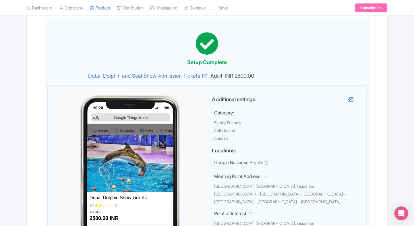
scroll to position [139, 0]
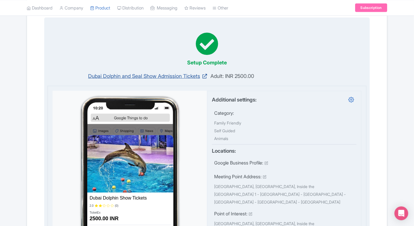
click at [117, 77] on link "Dubai Dolphin and Seal Show Admission Tickets" at bounding box center [130, 76] width 154 height 8
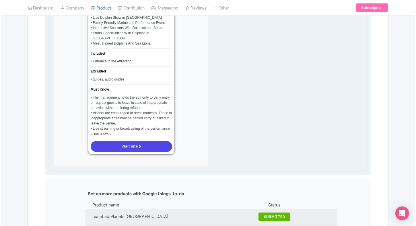
scroll to position [470, 0]
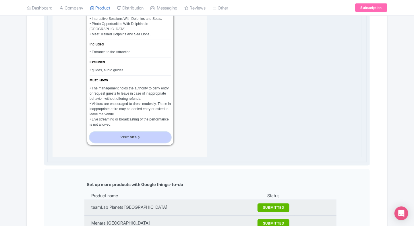
click at [132, 135] on span "Visit site" at bounding box center [128, 137] width 16 height 4
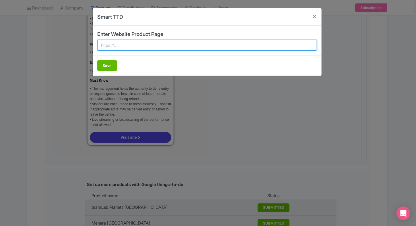
click at [183, 45] on input "text" at bounding box center [207, 45] width 220 height 11
paste input "https://www.ticketex.co/activity/431/dubai-dolphin-show-experience-live-dolphin…"
type input "https://www.ticketex.co/activity/431/dubai-dolphin-show-experience-live-dolphin…"
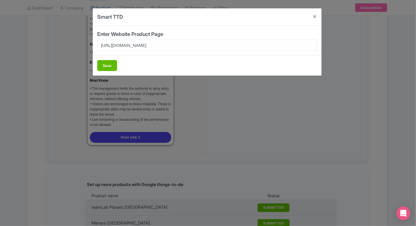
click at [101, 71] on div "Save" at bounding box center [207, 65] width 229 height 20
click at [109, 63] on button "Save" at bounding box center [107, 65] width 20 height 11
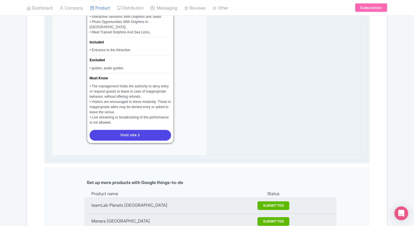
scroll to position [492, 0]
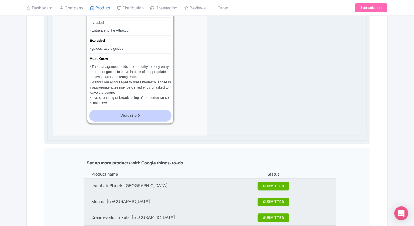
click at [126, 113] on span "Visit site" at bounding box center [128, 115] width 16 height 4
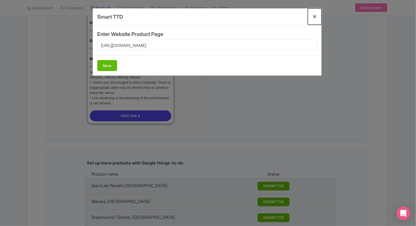
click at [313, 18] on button "Close" at bounding box center [315, 16] width 14 height 16
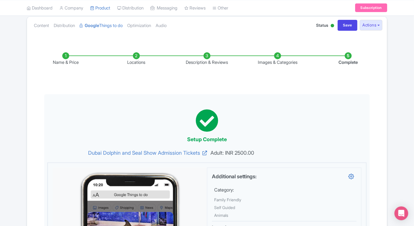
scroll to position [0, 0]
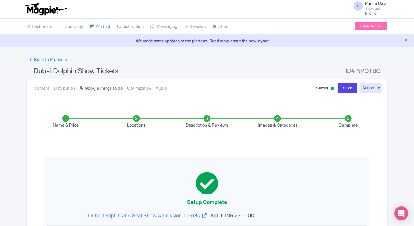
click at [92, 89] on strong "Google" at bounding box center [92, 88] width 14 height 7
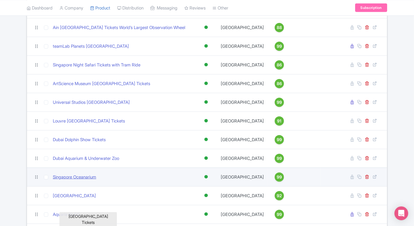
scroll to position [251, 0]
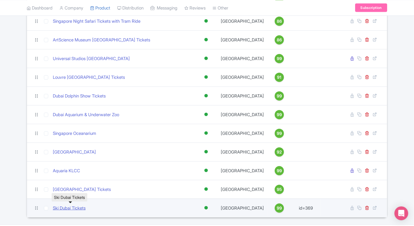
click at [61, 208] on link "Ski Dubai Tickets" at bounding box center [69, 208] width 33 height 7
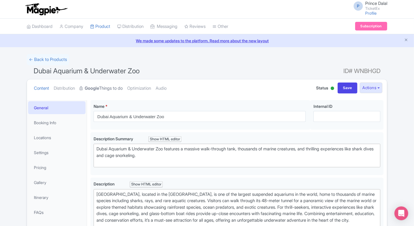
click at [99, 90] on strong "Google" at bounding box center [92, 88] width 14 height 7
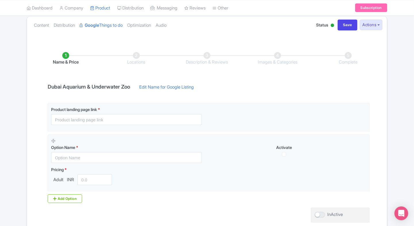
scroll to position [44, 0]
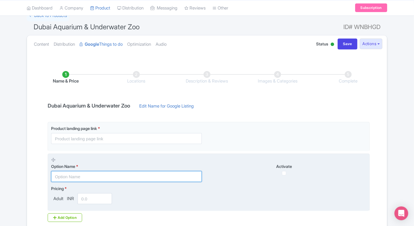
click at [65, 176] on input "text" at bounding box center [126, 176] width 151 height 11
paste input "Dubai Aquarium and Underwater Zoo General Admission Tickets"
type input "Dubai Aquarium and Underwater Zoo General Admission Tickets"
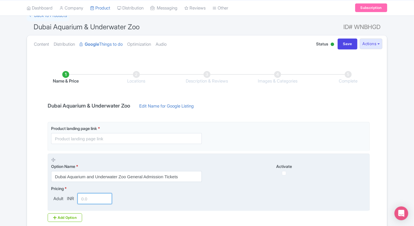
click at [95, 194] on input "number" at bounding box center [94, 198] width 34 height 11
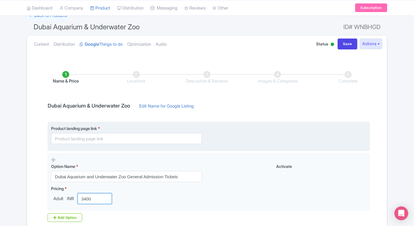
type input "3400"
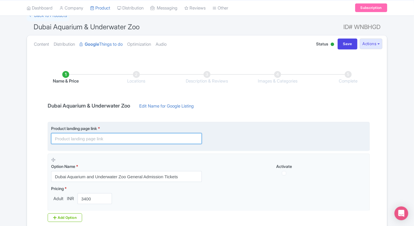
click at [64, 135] on input "text" at bounding box center [126, 138] width 151 height 11
paste input "Dubai Aquarium and Underwater Zoo General Admission Tickets"
type input "Dubai Aquarium and Underwater Zoo General Admission Tickets"
click at [69, 137] on input "Dubai Aquarium and Underwater Zoo General Admission Tickets" at bounding box center [126, 138] width 151 height 11
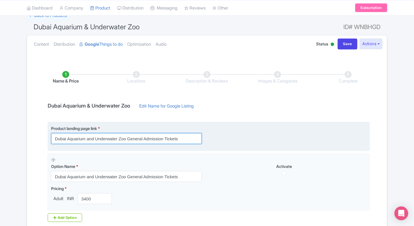
click at [69, 137] on input "Dubai Aquarium and Underwater Zoo General Admission Tickets" at bounding box center [126, 138] width 151 height 11
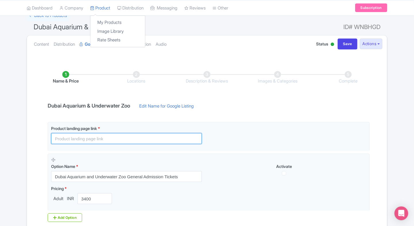
paste input "[URL][DOMAIN_NAME]"
type input "[URL][DOMAIN_NAME]"
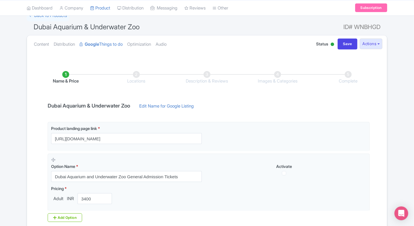
scroll to position [0, 0]
click at [31, 156] on div "Name & Price Locations Description & Reviews Images & Categories Complete Dubai…" at bounding box center [206, 160] width 353 height 202
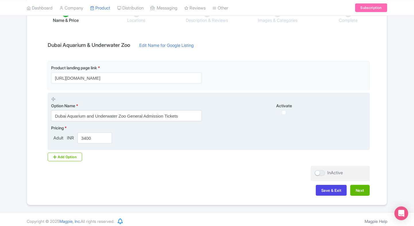
scroll to position [105, 0]
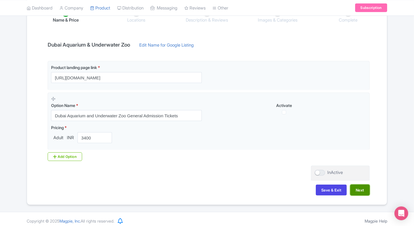
click at [360, 189] on button "Next" at bounding box center [360, 189] width 20 height 11
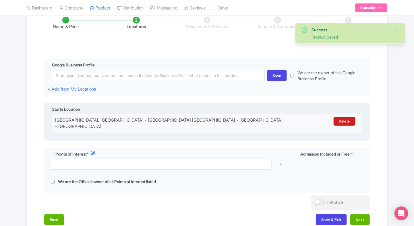
scroll to position [121, 0]
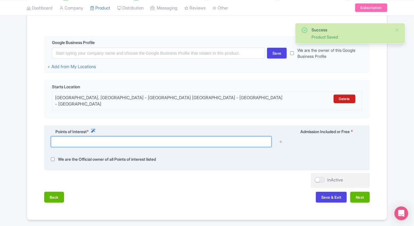
click at [101, 141] on input "text" at bounding box center [161, 141] width 221 height 11
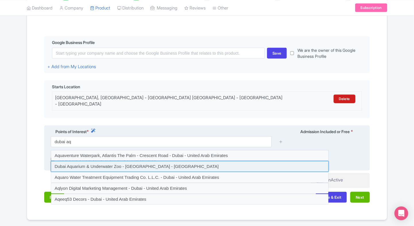
click at [94, 162] on input at bounding box center [190, 166] width 278 height 11
type input "Dubai Aquarium & Underwater Zoo - Dubai - United Arab Emirates"
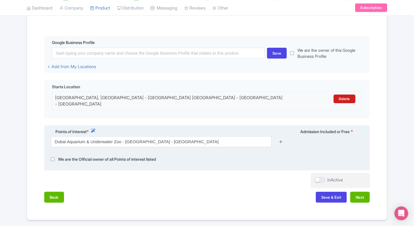
click at [280, 139] on icon at bounding box center [281, 141] width 4 height 4
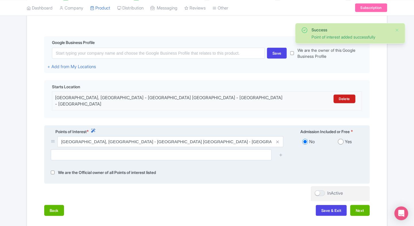
click at [338, 139] on input "radio" at bounding box center [341, 142] width 6 height 6
radio input "true"
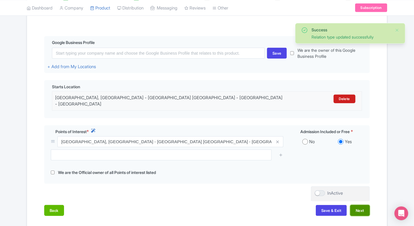
click at [362, 205] on button "Next" at bounding box center [360, 210] width 20 height 11
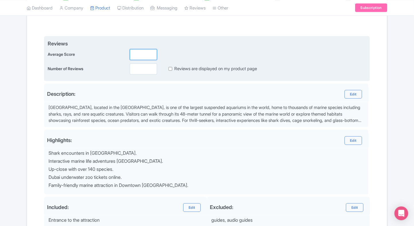
click at [137, 56] on input "number" at bounding box center [143, 54] width 27 height 11
type input "2"
click at [136, 69] on input "number" at bounding box center [143, 68] width 27 height 11
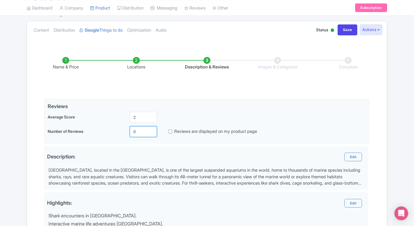
type input "0"
click at [395, 151] on div "Success Product Saved ← Back to Products Dubai Aquarium & Underwater Zoo ID# WN…" at bounding box center [207, 164] width 414 height 337
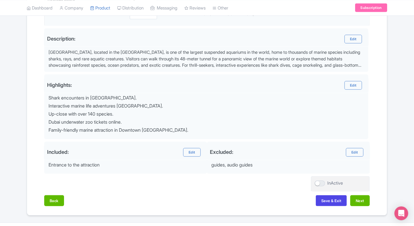
scroll to position [188, 0]
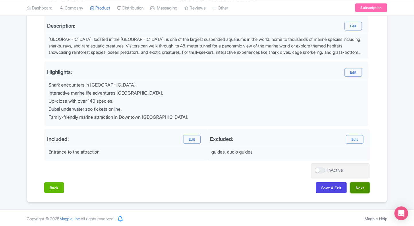
click at [363, 189] on button "Next" at bounding box center [360, 187] width 20 height 11
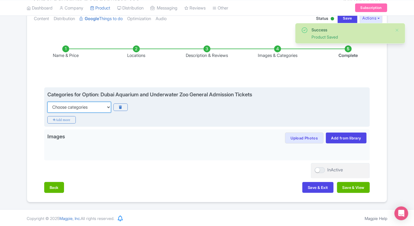
click at [104, 110] on select "Choose categories Adults Only Animals Audio Guide Beaches Bike Tours Boat Tours…" at bounding box center [79, 107] width 64 height 11
select select "animals"
click at [47, 102] on select "Choose categories Adults Only Animals Audio Guide Beaches Bike Tours Boat Tours…" at bounding box center [79, 107] width 64 height 11
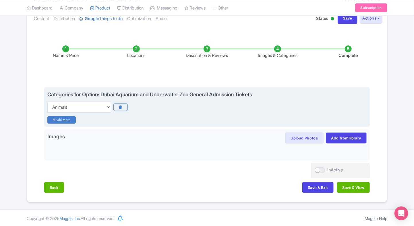
click at [57, 118] on icon "Add more" at bounding box center [61, 119] width 28 height 7
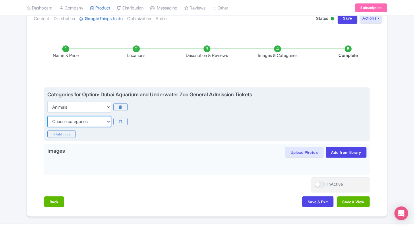
click at [57, 118] on select "Choose categories Adults Only Animals Audio Guide Beaches Bike Tours Boat Tours…" at bounding box center [79, 121] width 64 height 11
select select "family-friendly"
click at [47, 116] on select "Choose categories Adults Only Animals Audio Guide Beaches Bike Tours Boat Tours…" at bounding box center [79, 121] width 64 height 11
click at [53, 132] on icon "Add more" at bounding box center [61, 133] width 28 height 7
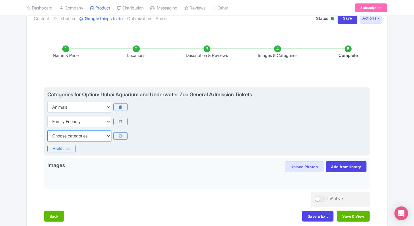
click at [61, 135] on select "Choose categories Adults Only Animals Audio Guide Beaches Bike Tours Boat Tours…" at bounding box center [79, 135] width 64 height 11
select select "self-guided"
click at [47, 130] on select "Choose categories Adults Only Animals Audio Guide Beaches Bike Tours Boat Tours…" at bounding box center [79, 135] width 64 height 11
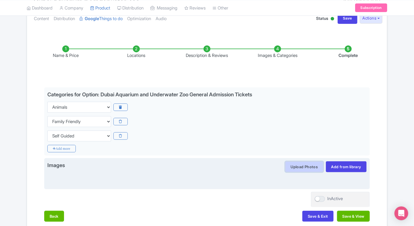
click at [314, 164] on button "Upload Photos" at bounding box center [304, 166] width 38 height 11
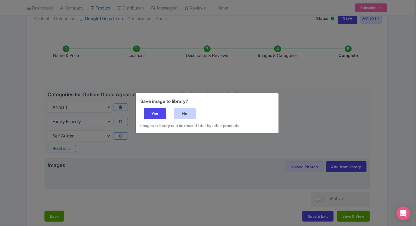
click at [193, 114] on div "No" at bounding box center [185, 113] width 22 height 11
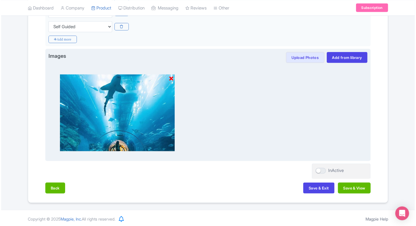
scroll to position [179, 0]
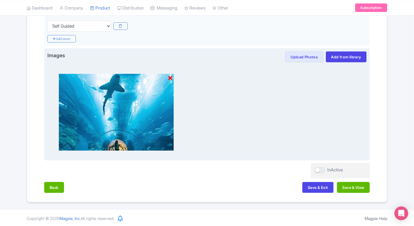
click at [171, 77] on icon at bounding box center [170, 78] width 4 height 6
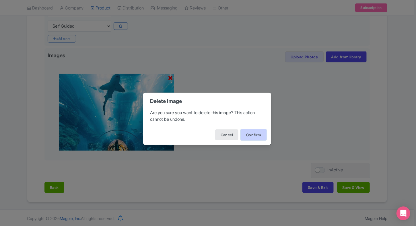
click at [246, 134] on button "Confirm" at bounding box center [254, 134] width 26 height 11
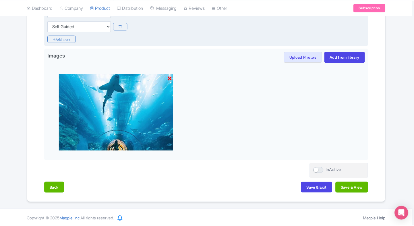
scroll to position [98, 0]
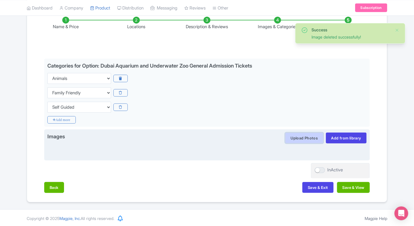
click at [296, 134] on button "Upload Photos" at bounding box center [304, 137] width 38 height 11
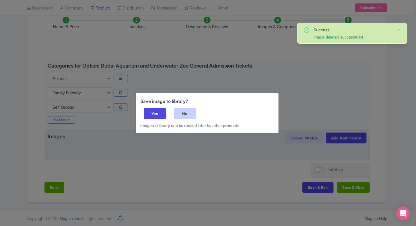
click at [179, 113] on div "No" at bounding box center [185, 113] width 22 height 11
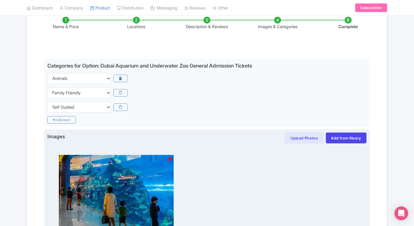
click at [169, 157] on icon at bounding box center [170, 159] width 4 height 6
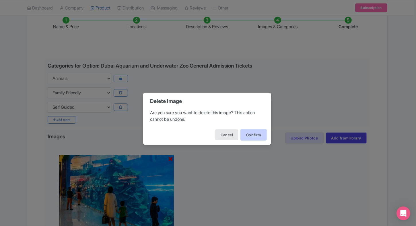
click at [248, 135] on button "Confirm" at bounding box center [254, 134] width 26 height 11
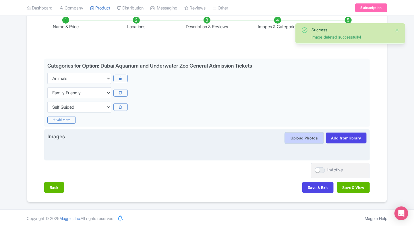
click at [307, 138] on button "Upload Photos" at bounding box center [304, 137] width 38 height 11
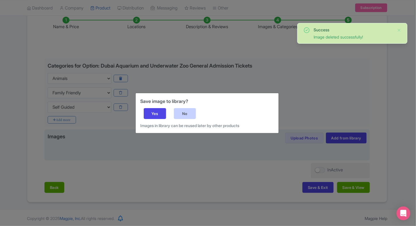
click at [185, 114] on div "No" at bounding box center [185, 113] width 22 height 11
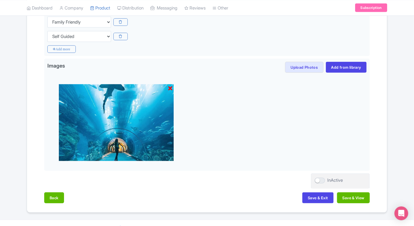
scroll to position [179, 0]
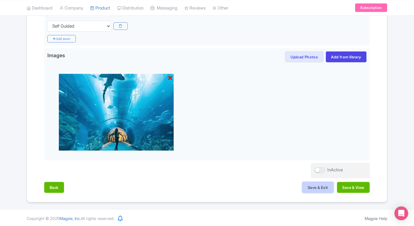
click at [311, 191] on button "Save & Exit" at bounding box center [317, 187] width 31 height 11
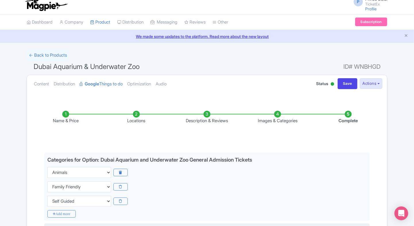
scroll to position [0, 0]
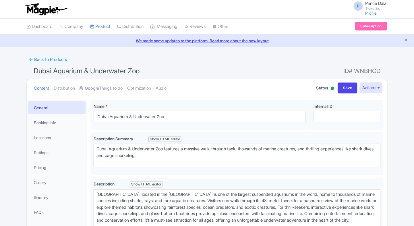
click at [111, 90] on link "Google Things to do" at bounding box center [100, 88] width 43 height 18
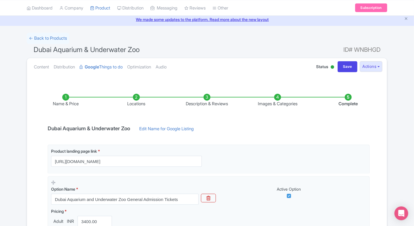
scroll to position [21, 0]
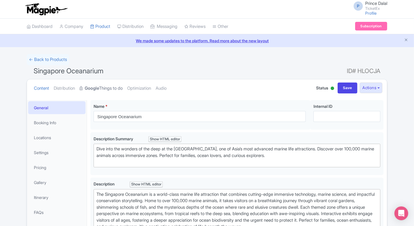
click at [94, 89] on strong "Google" at bounding box center [92, 88] width 14 height 7
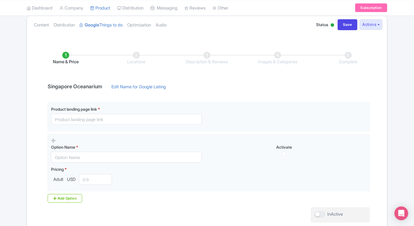
scroll to position [64, 0]
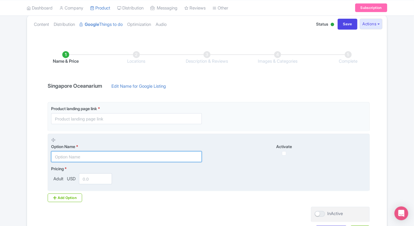
click at [69, 158] on input "text" at bounding box center [126, 156] width 151 height 11
paste input "Singapore Oceanarium General Admission Tickets"
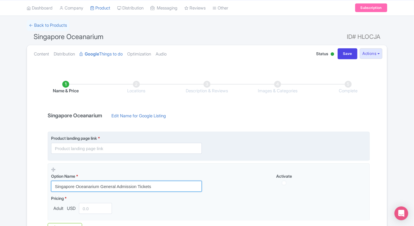
scroll to position [32, 0]
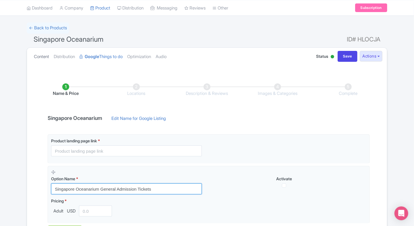
type input "Singapore Oceanarium General Admission Tickets"
click at [47, 58] on link "Content" at bounding box center [41, 57] width 15 height 18
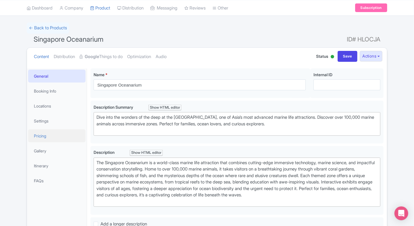
click at [47, 130] on link "Pricing" at bounding box center [56, 135] width 57 height 13
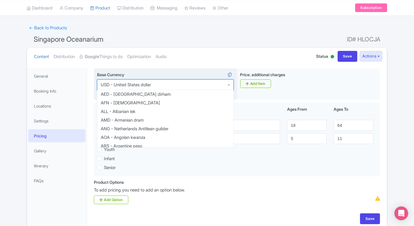
scroll to position [1199, 0]
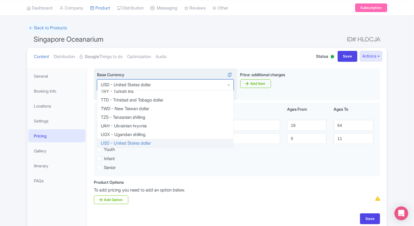
click at [167, 88] on div "USD - United States dollar" at bounding box center [165, 84] width 137 height 11
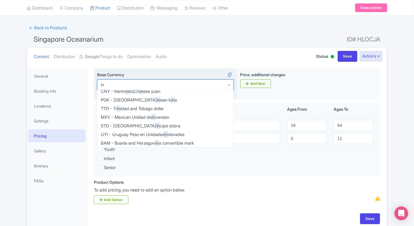
scroll to position [164, 0]
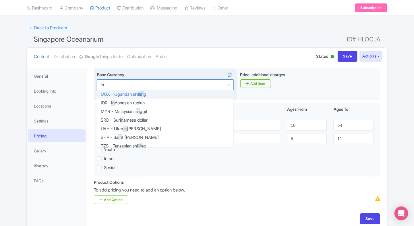
type input "inr"
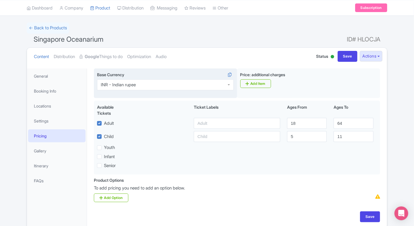
scroll to position [0, 0]
click at [345, 61] on input "Save" at bounding box center [347, 56] width 20 height 11
type input "Saving..."
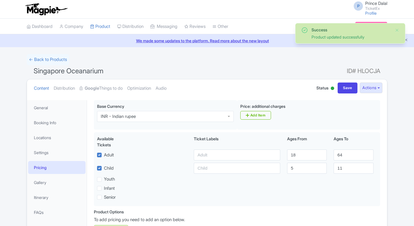
scroll to position [58, 0]
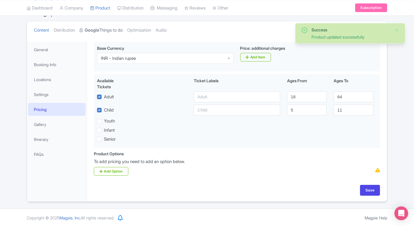
click at [117, 29] on link "Google Things to do" at bounding box center [100, 30] width 43 height 18
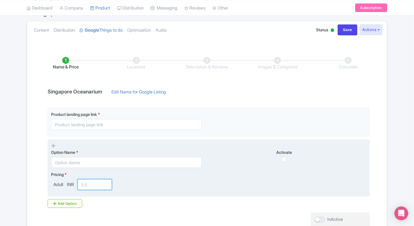
click at [92, 182] on input "number" at bounding box center [94, 184] width 34 height 11
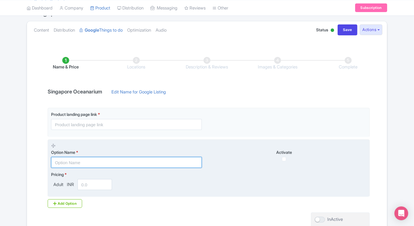
click at [91, 161] on input "text" at bounding box center [126, 162] width 151 height 11
paste input "Singapore Oceanarium General Admission Tickets"
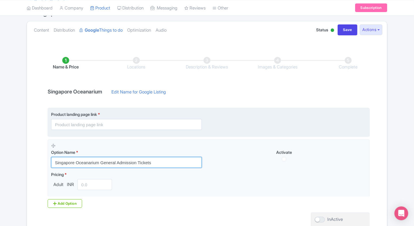
type input "Singapore Oceanarium General Admission Tickets"
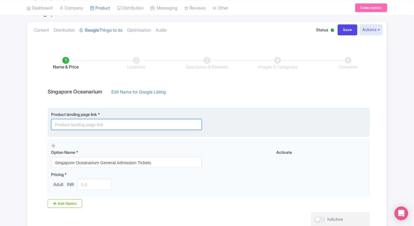
click at [99, 122] on input "text" at bounding box center [126, 124] width 151 height 11
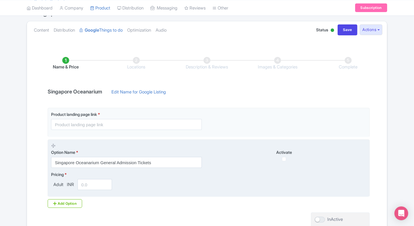
click at [91, 184] on input "number" at bounding box center [94, 184] width 34 height 11
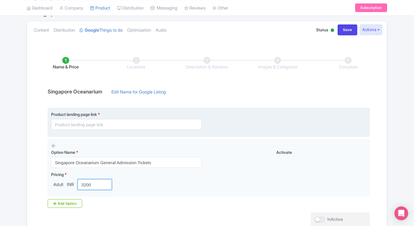
type input "3200"
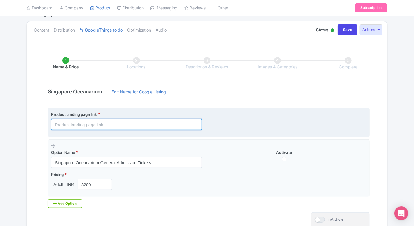
click at [111, 122] on input "text" at bounding box center [126, 124] width 151 height 11
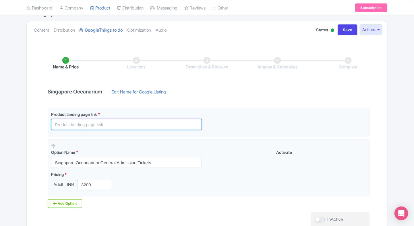
paste input "[URL][DOMAIN_NAME]"
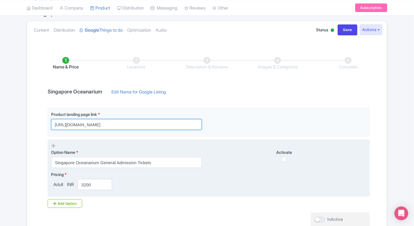
type input "[URL][DOMAIN_NAME]"
click at [233, 148] on div "Option Name * Singapore Oceanarium General Admission Tickets Activate" at bounding box center [208, 155] width 315 height 25
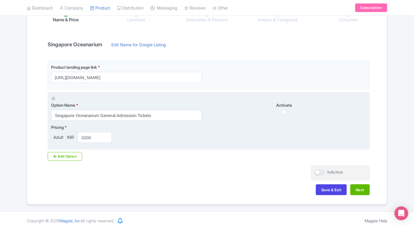
scroll to position [108, 0]
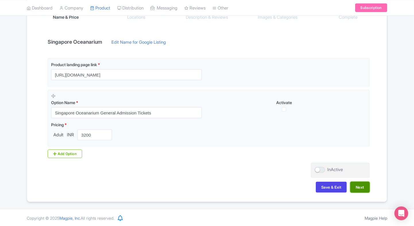
click at [357, 186] on button "Next" at bounding box center [360, 186] width 20 height 11
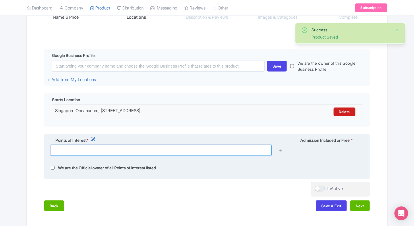
click at [171, 152] on input "text" at bounding box center [161, 150] width 221 height 11
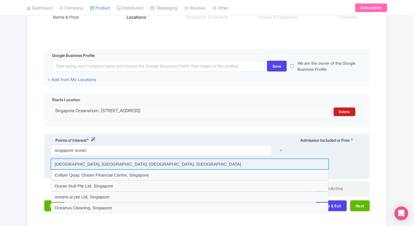
click at [143, 165] on input at bounding box center [190, 163] width 278 height 11
type input "Sentosa Gateway, Singapore Oceanarium, Sentosa Island, Singapore"
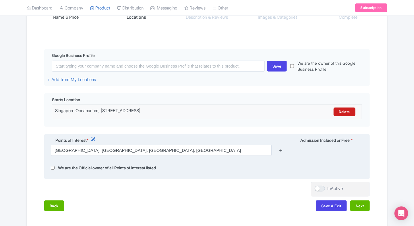
click at [280, 149] on icon at bounding box center [281, 150] width 4 height 4
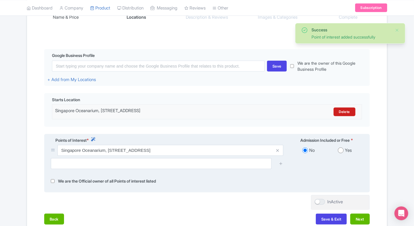
click at [342, 149] on input "radio" at bounding box center [341, 150] width 6 height 6
radio input "true"
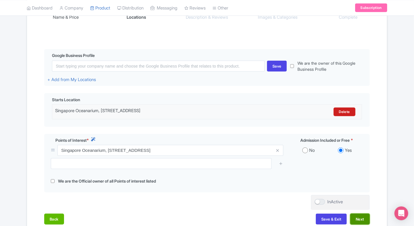
click at [357, 214] on button "Next" at bounding box center [360, 218] width 20 height 11
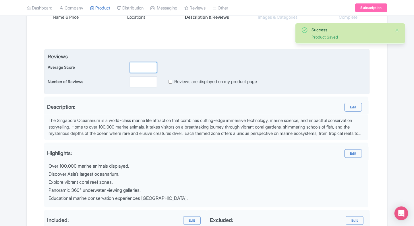
click at [138, 66] on input "number" at bounding box center [143, 67] width 27 height 11
type input "2"
click at [138, 82] on input "number" at bounding box center [143, 81] width 27 height 11
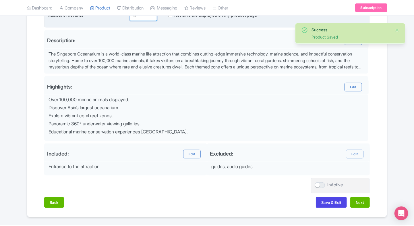
scroll to position [188, 0]
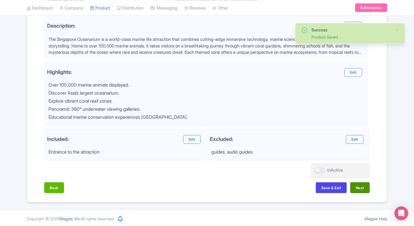
type input "0"
click at [360, 184] on button "Next" at bounding box center [360, 187] width 20 height 11
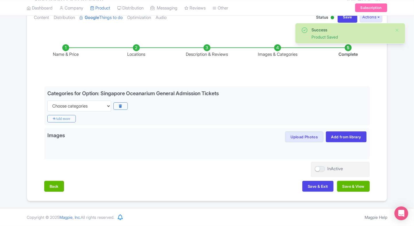
scroll to position [69, 0]
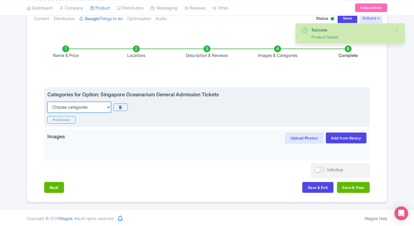
click at [105, 108] on select "Choose categories Adults Only Animals Audio Guide Beaches Bike Tours Boat Tours…" at bounding box center [79, 107] width 64 height 11
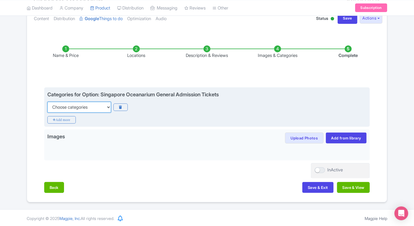
select select "animals"
click at [47, 102] on select "Choose categories Adults Only Animals Audio Guide Beaches Bike Tours Boat Tours…" at bounding box center [79, 107] width 64 height 11
click at [61, 118] on icon "Add more" at bounding box center [61, 119] width 28 height 7
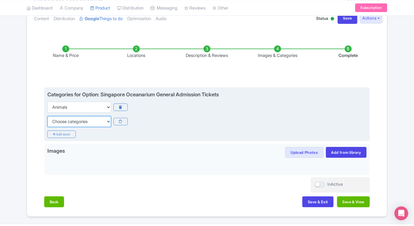
click at [61, 118] on select "Choose categories Adults Only Animals Audio Guide Beaches Bike Tours Boat Tours…" at bounding box center [79, 121] width 64 height 11
select select "family-friendly"
click at [47, 116] on select "Choose categories Adults Only Animals Audio Guide Beaches Bike Tours Boat Tours…" at bounding box center [79, 121] width 64 height 11
click at [54, 133] on icon "Add more" at bounding box center [61, 133] width 28 height 7
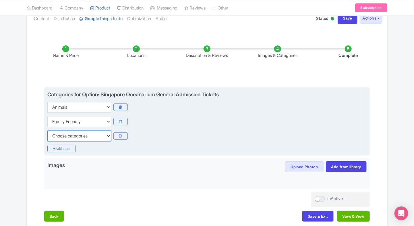
click at [65, 136] on select "Choose categories Adults Only Animals Audio Guide Beaches Bike Tours Boat Tours…" at bounding box center [79, 135] width 64 height 11
select select "self-guided"
click at [47, 130] on select "Choose categories Adults Only Animals Audio Guide Beaches Bike Tours Boat Tours…" at bounding box center [79, 135] width 64 height 11
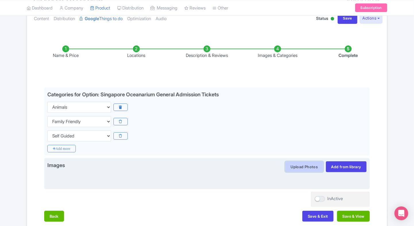
click at [310, 166] on button "Upload Photos" at bounding box center [304, 166] width 38 height 11
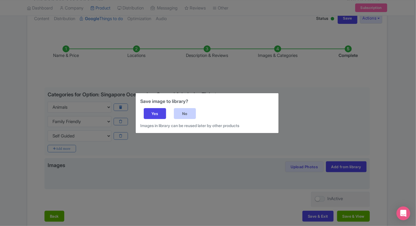
click at [184, 110] on div "No" at bounding box center [185, 113] width 22 height 11
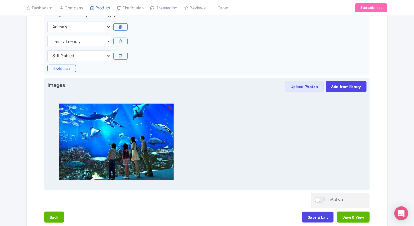
scroll to position [179, 0]
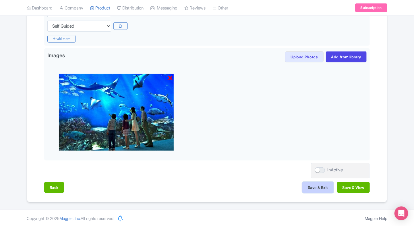
click at [315, 190] on button "Save & Exit" at bounding box center [317, 187] width 31 height 11
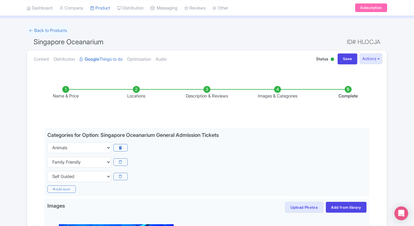
scroll to position [0, 0]
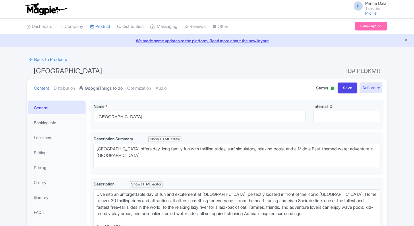
drag, startPoint x: 0, startPoint y: 0, endPoint x: 90, endPoint y: 86, distance: 124.6
click at [90, 86] on strong "Google" at bounding box center [92, 88] width 14 height 7
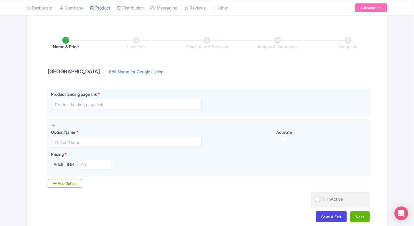
scroll to position [79, 0]
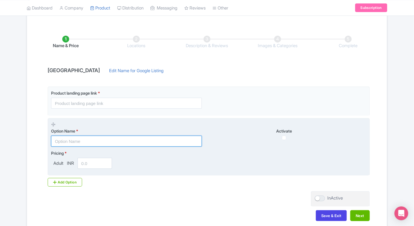
click at [65, 144] on input "text" at bounding box center [126, 140] width 151 height 11
paste input "Wild Wadi Waterpark Entrance Ticket(International Travellers)"
type input "Wild Wadi Waterpark Entrance Ticket(International Travellers)"
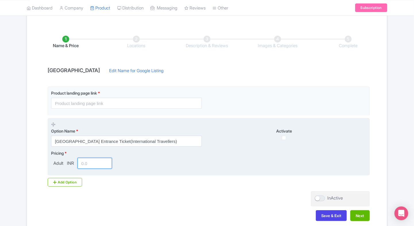
click at [92, 166] on input "number" at bounding box center [94, 163] width 34 height 11
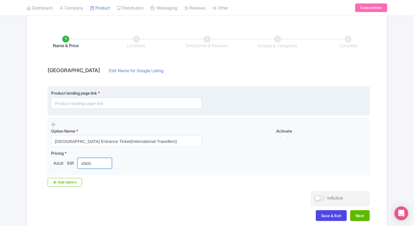
type input "4900"
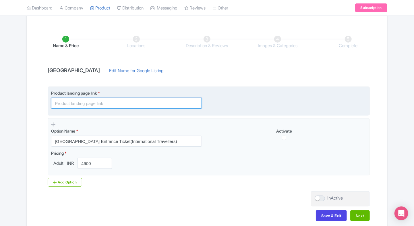
click at [95, 101] on input "text" at bounding box center [126, 103] width 151 height 11
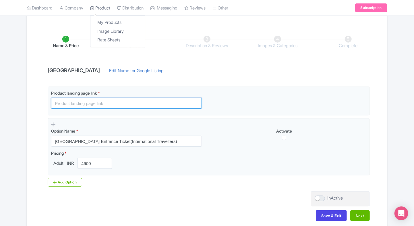
paste input "https://www.ticketex.co/activity/432/wild-wadi-waterpark-dubai-thrilling-water-…"
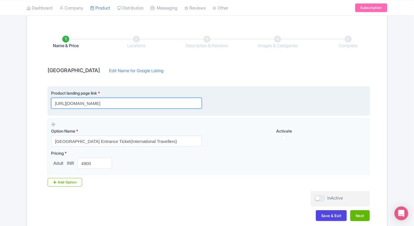
type input "https://www.ticketex.co/activity/432/wild-wadi-waterpark-dubai-thrilling-water-…"
click at [227, 105] on div "Product landing page link * https://www.ticketex.co/activity/432/wild-wadi-wate…" at bounding box center [208, 99] width 315 height 19
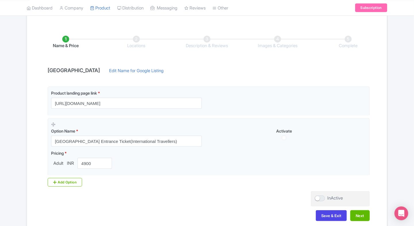
click at [382, 108] on div "Name & Price Locations Description & Reviews Images & Categories Complete Wild …" at bounding box center [206, 125] width 353 height 202
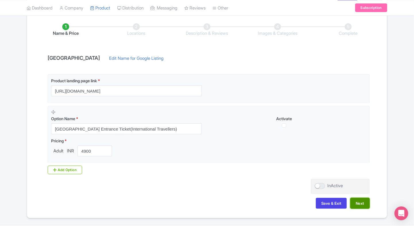
click at [359, 201] on button "Next" at bounding box center [360, 202] width 20 height 11
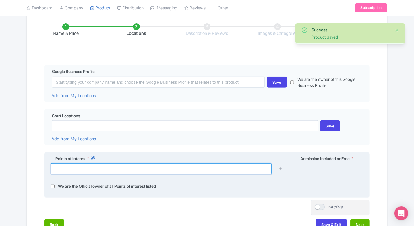
click at [62, 169] on input "text" at bounding box center [161, 168] width 221 height 11
type input "e"
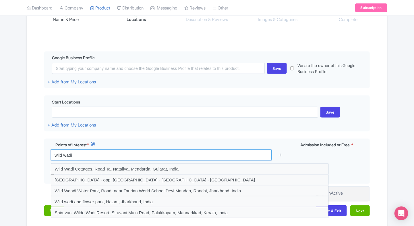
scroll to position [106, 0]
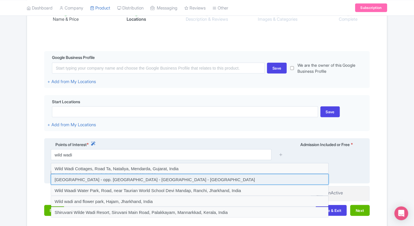
click at [61, 177] on input at bounding box center [190, 179] width 278 height 11
type input "Wild Wadi Waterpark Jumeirah - Jumeira Street - opp. Burj Al Arab - Dubai - Uni…"
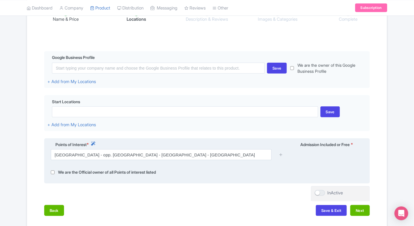
click at [283, 156] on div at bounding box center [280, 154] width 11 height 11
click at [281, 156] on icon at bounding box center [281, 154] width 4 height 4
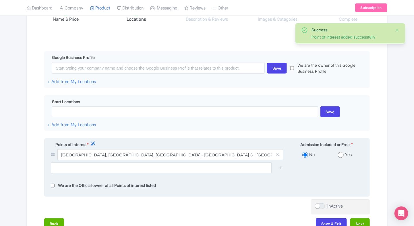
click at [340, 152] on input "radio" at bounding box center [341, 155] width 6 height 6
radio input "true"
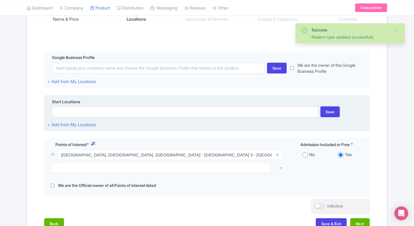
click at [283, 118] on div "Start Locations Save + Add from My Locations" at bounding box center [206, 113] width 325 height 36
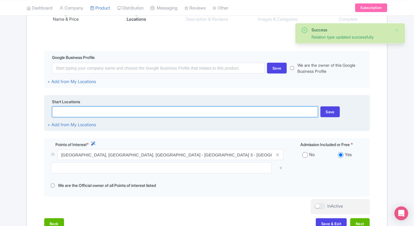
click at [256, 113] on input at bounding box center [185, 111] width 266 height 11
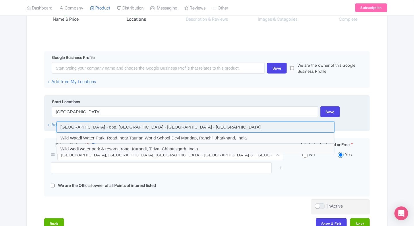
click at [131, 126] on input at bounding box center [196, 126] width 278 height 11
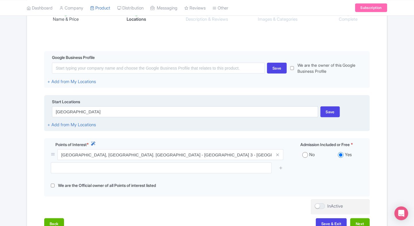
type input "Wild Wadi Waterpark Jumeirah - Jumeira Street - opp. Burj Al Arab - Dubai - Uni…"
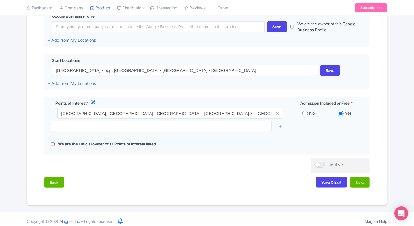
scroll to position [151, 0]
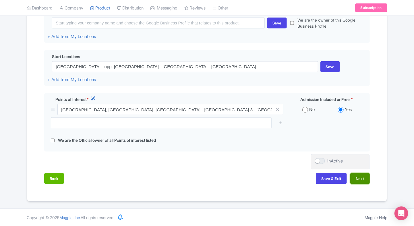
click at [362, 177] on button "Next" at bounding box center [360, 178] width 20 height 11
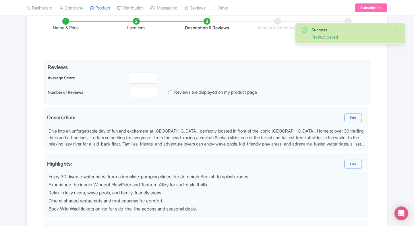
scroll to position [97, 0]
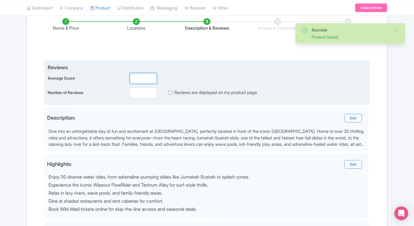
click at [148, 82] on input "number" at bounding box center [143, 78] width 27 height 11
type input "2"
click at [143, 90] on input "number" at bounding box center [143, 92] width 27 height 11
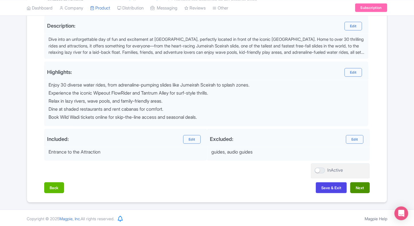
type input "0"
click at [363, 188] on button "Next" at bounding box center [360, 187] width 20 height 11
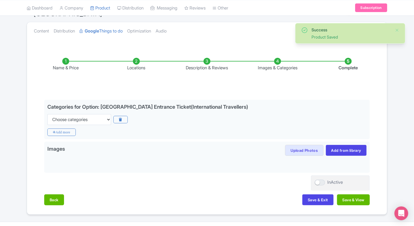
scroll to position [57, 0]
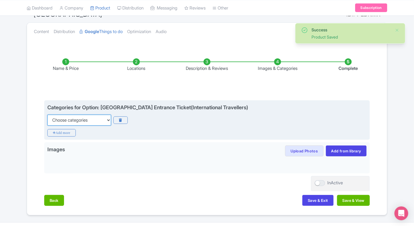
click at [109, 121] on select "Choose categories Adults Only Animals Audio Guide Beaches Bike Tours Boat Tours…" at bounding box center [79, 119] width 64 height 11
select select "family-friendly"
click at [47, 114] on select "Choose categories Adults Only Animals Audio Guide Beaches Bike Tours Boat Tours…" at bounding box center [79, 119] width 64 height 11
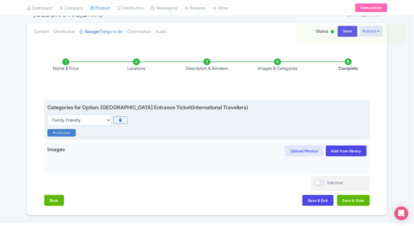
click at [61, 130] on icon "Add more" at bounding box center [61, 132] width 28 height 7
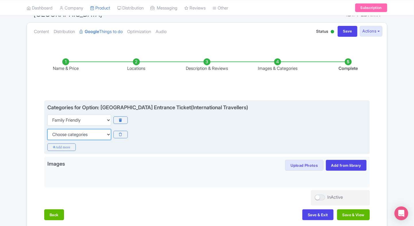
click at [67, 135] on select "Choose categories Adults Only Animals Audio Guide Beaches Bike Tours Boat Tours…" at bounding box center [79, 134] width 64 height 11
select select "theme-parks"
click at [47, 129] on select "Choose categories Adults Only Animals Audio Guide Beaches Bike Tours Boat Tours…" at bounding box center [79, 134] width 64 height 11
click at [58, 145] on icon "Add more" at bounding box center [61, 146] width 28 height 7
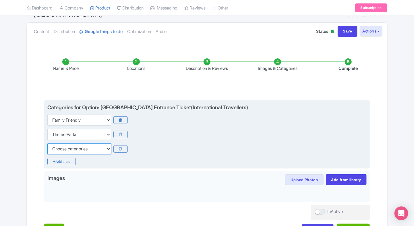
click at [67, 148] on select "Choose categories Adults Only Animals Audio Guide Beaches Bike Tours Boat Tours…" at bounding box center [79, 148] width 64 height 11
select select "self-guided"
click at [47, 143] on select "Choose categories Adults Only Animals Audio Guide Beaches Bike Tours Boat Tours…" at bounding box center [79, 148] width 64 height 11
click at [72, 120] on select "Choose categories Adults Only Animals Audio Guide Beaches Bike Tours Boat Tours…" at bounding box center [79, 119] width 64 height 11
click at [47, 114] on select "Choose categories Adults Only Animals Audio Guide Beaches Bike Tours Boat Tours…" at bounding box center [79, 119] width 64 height 11
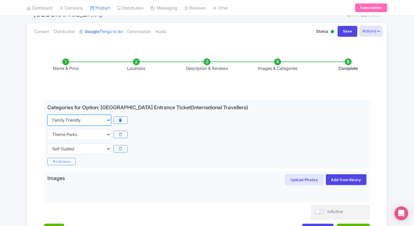
scroll to position [98, 0]
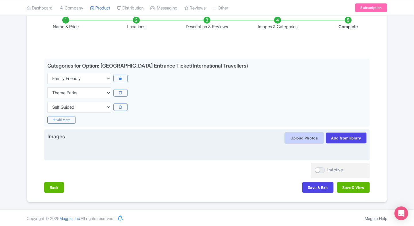
click at [289, 133] on button "Upload Photos" at bounding box center [304, 137] width 38 height 11
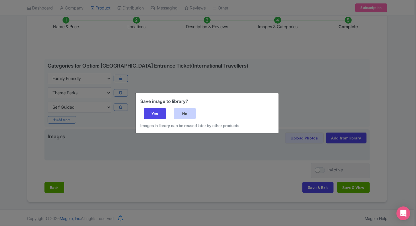
click at [188, 114] on div "No" at bounding box center [185, 113] width 22 height 11
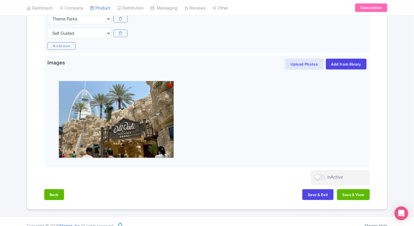
scroll to position [173, 0]
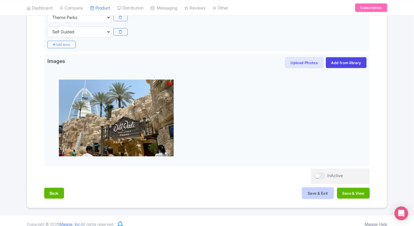
click at [316, 191] on button "Save & Exit" at bounding box center [317, 192] width 31 height 11
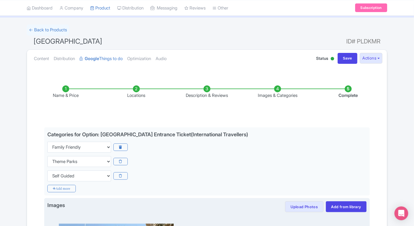
scroll to position [0, 0]
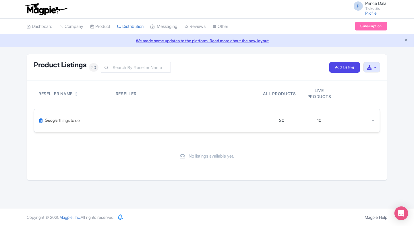
click at [373, 123] on div at bounding box center [373, 120] width 4 height 7
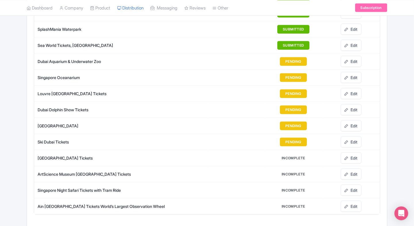
scroll to position [250, 0]
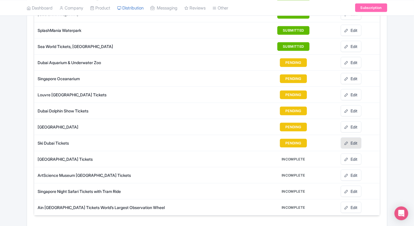
click at [355, 139] on link "Edit" at bounding box center [351, 142] width 21 height 11
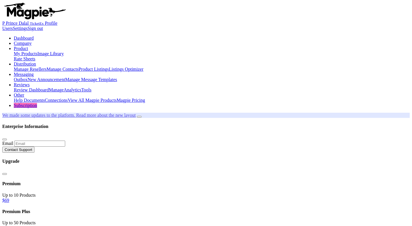
select select
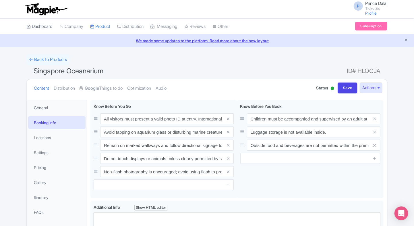
click at [45, 29] on link "Dashboard" at bounding box center [40, 27] width 26 height 16
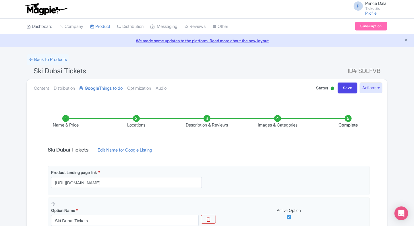
click at [35, 33] on link "Dashboard" at bounding box center [40, 27] width 26 height 16
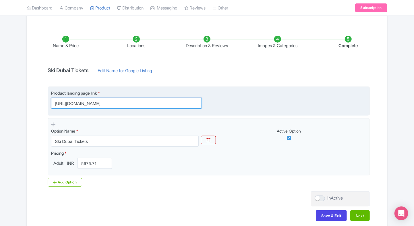
click at [102, 104] on input "[URL][DOMAIN_NAME]" at bounding box center [126, 103] width 151 height 11
paste input "434/ski-[GEOGRAPHIC_DATA]-indoor-snow-park-alpine-skiing-penguin-encounter"
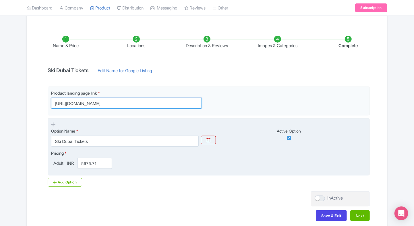
type input "[URL][DOMAIN_NAME]"
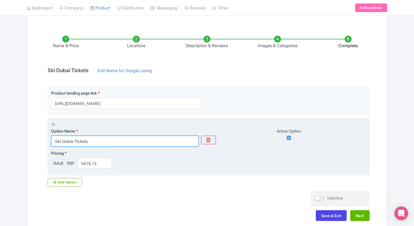
click at [100, 143] on input "Ski Dubai Tickets" at bounding box center [124, 140] width 147 height 11
click at [106, 141] on input "Ski Dubai Tickets" at bounding box center [124, 140] width 147 height 11
paste input "- Snow Fun Admission"
type input "Ski Dubai - Snow Fun Admission Tickets"
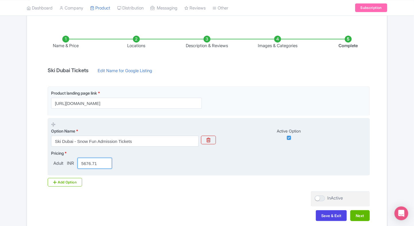
drag, startPoint x: 99, startPoint y: 162, endPoint x: 74, endPoint y: 162, distance: 25.0
click at [74, 162] on div "Adult INR 5676.71" at bounding box center [82, 163] width 63 height 11
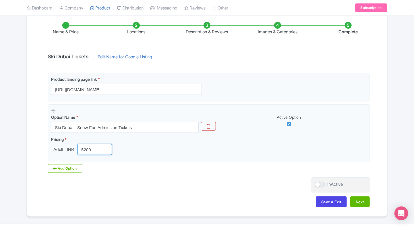
scroll to position [95, 0]
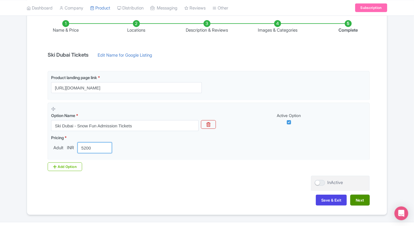
type input "5200"
drag, startPoint x: 360, startPoint y: 203, endPoint x: 374, endPoint y: 140, distance: 64.3
click at [374, 140] on div "Name & Price Locations Description & Reviews Images & Categories Complete Ski D…" at bounding box center [206, 110] width 353 height 202
click at [357, 199] on button "Next" at bounding box center [360, 199] width 20 height 11
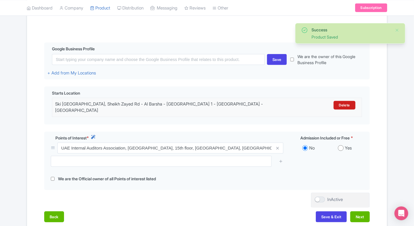
scroll to position [116, 0]
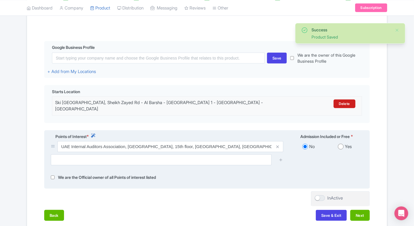
click at [339, 143] on input "radio" at bounding box center [341, 146] width 6 height 6
radio input "true"
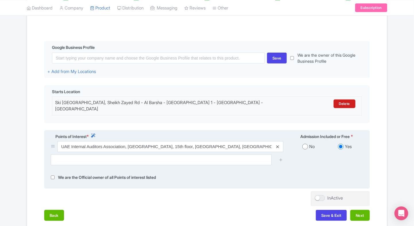
click at [279, 144] on icon at bounding box center [277, 146] width 3 height 4
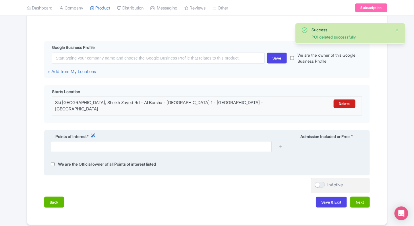
scroll to position [135, 0]
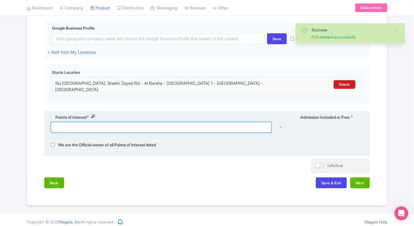
click at [209, 127] on input "text" at bounding box center [161, 127] width 221 height 11
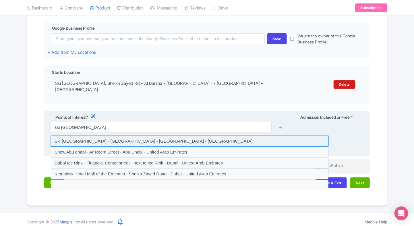
click at [173, 135] on input at bounding box center [190, 140] width 278 height 11
type input "Ski [GEOGRAPHIC_DATA] - [GEOGRAPHIC_DATA] - [GEOGRAPHIC_DATA] - [GEOGRAPHIC_DAT…"
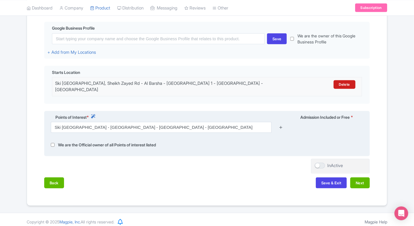
click at [281, 125] on icon at bounding box center [281, 127] width 4 height 4
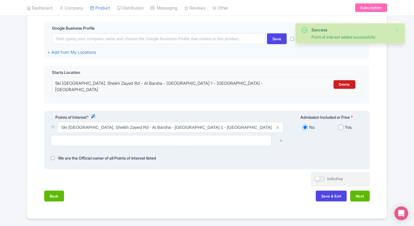
click at [343, 124] on input "radio" at bounding box center [341, 127] width 6 height 6
radio input "true"
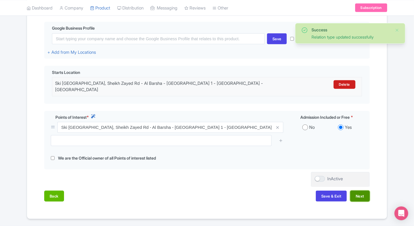
click at [361, 191] on button "Next" at bounding box center [360, 195] width 20 height 11
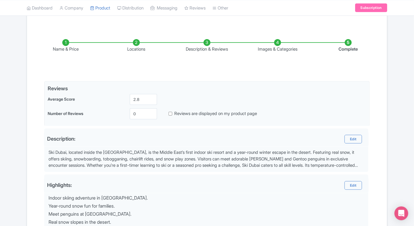
scroll to position [65, 0]
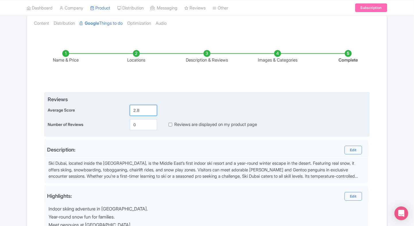
click at [146, 109] on input "2.8" at bounding box center [143, 110] width 27 height 11
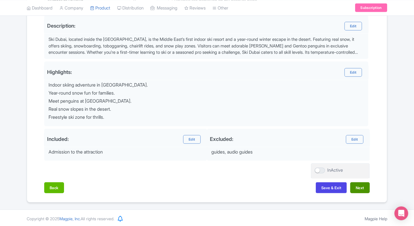
type input "1.9"
click at [356, 186] on button "Next" at bounding box center [360, 187] width 20 height 11
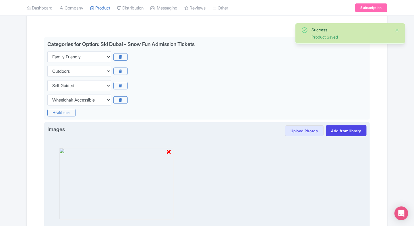
scroll to position [124, 0]
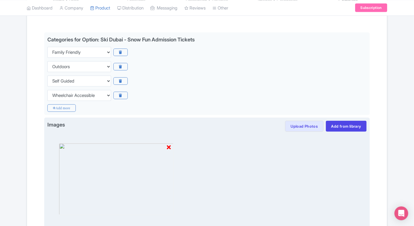
click at [169, 148] on icon at bounding box center [169, 147] width 4 height 6
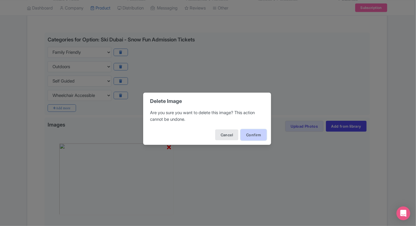
click at [248, 132] on button "Confirm" at bounding box center [254, 134] width 26 height 11
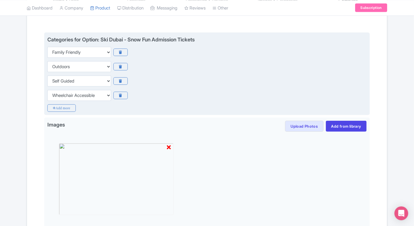
scroll to position [112, 0]
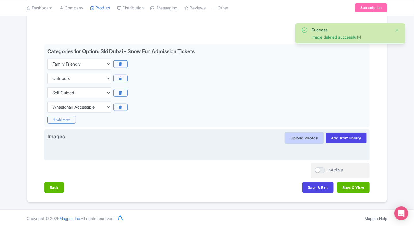
click at [311, 137] on button "Upload Photos" at bounding box center [304, 137] width 38 height 11
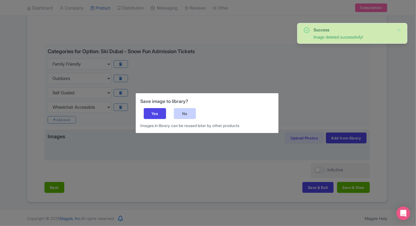
click at [190, 112] on div "No" at bounding box center [185, 113] width 22 height 11
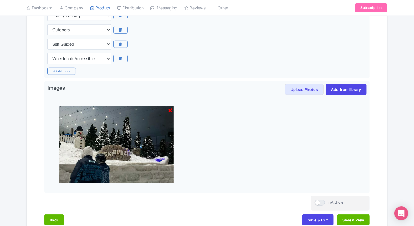
scroll to position [162, 0]
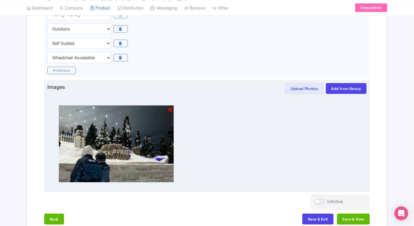
click at [169, 108] on icon at bounding box center [170, 110] width 4 height 6
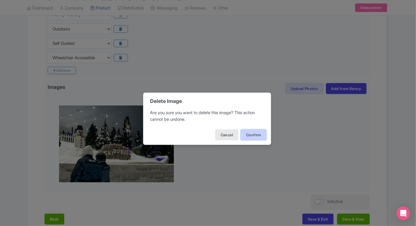
click at [246, 133] on button "Confirm" at bounding box center [254, 134] width 26 height 11
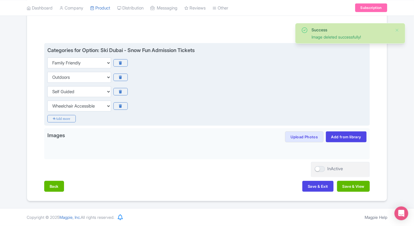
scroll to position [112, 0]
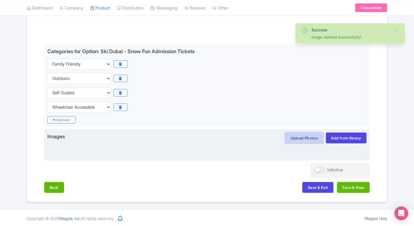
click at [298, 136] on button "Upload Photos" at bounding box center [304, 137] width 38 height 11
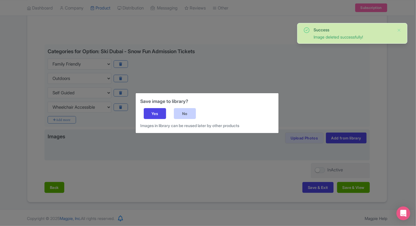
click at [190, 118] on div "No" at bounding box center [185, 113] width 22 height 11
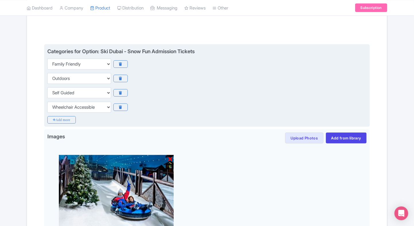
scroll to position [193, 0]
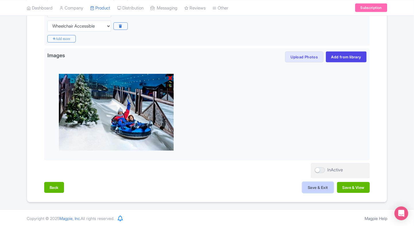
click at [315, 187] on button "Save & Exit" at bounding box center [317, 187] width 31 height 11
click at [347, 183] on button "Save & View" at bounding box center [353, 187] width 33 height 11
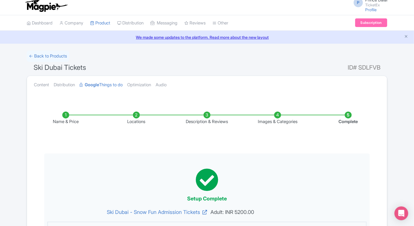
scroll to position [0, 0]
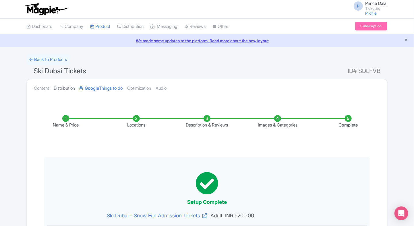
click at [68, 88] on link "Distribution" at bounding box center [64, 88] width 21 height 18
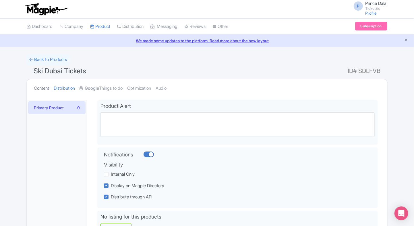
click at [45, 88] on link "Content" at bounding box center [41, 88] width 15 height 18
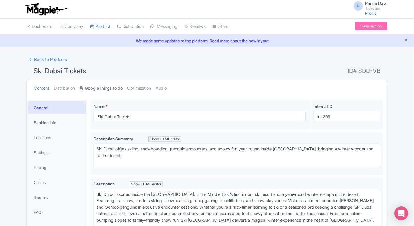
click at [98, 91] on link "Google Things to do" at bounding box center [100, 88] width 43 height 18
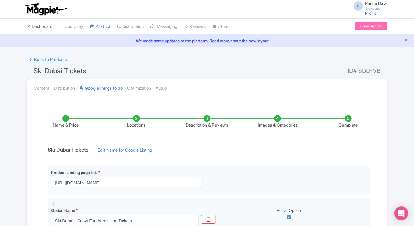
click at [50, 23] on link "Dashboard" at bounding box center [40, 27] width 26 height 16
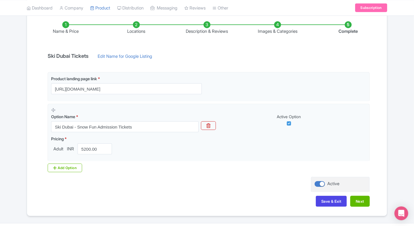
scroll to position [108, 0]
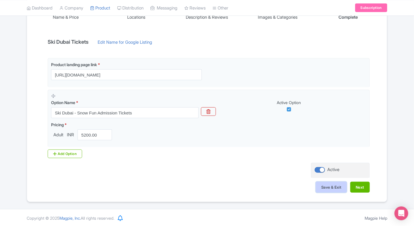
click at [323, 186] on button "Save & Exit" at bounding box center [331, 186] width 31 height 11
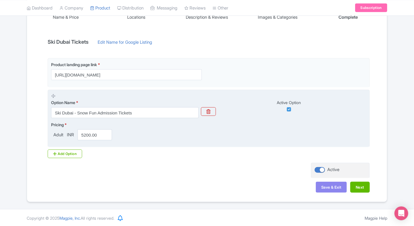
scroll to position [0, 0]
